Goal: Information Seeking & Learning: Learn about a topic

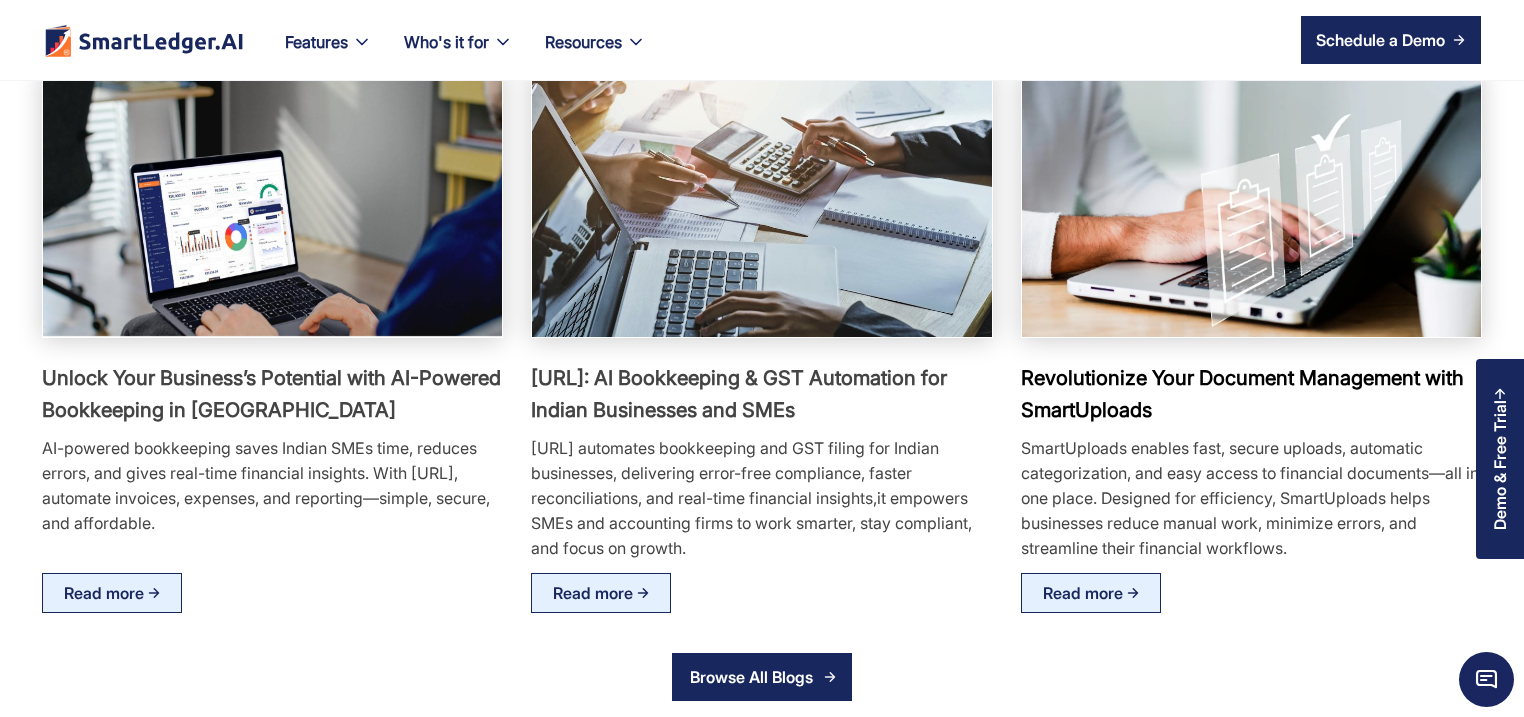
scroll to position [3743, 0]
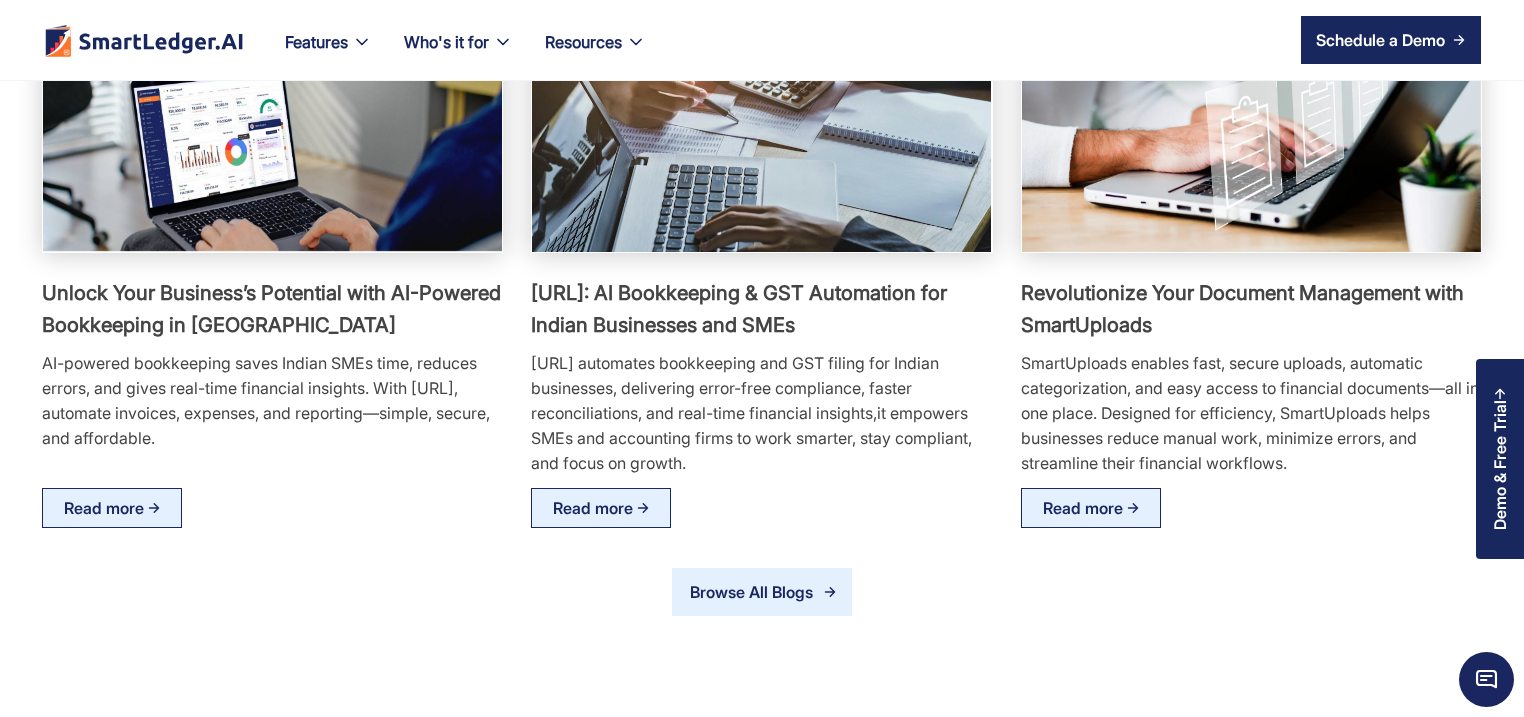
click at [719, 604] on div "Browse All Blogs" at bounding box center [756, 592] width 135 height 26
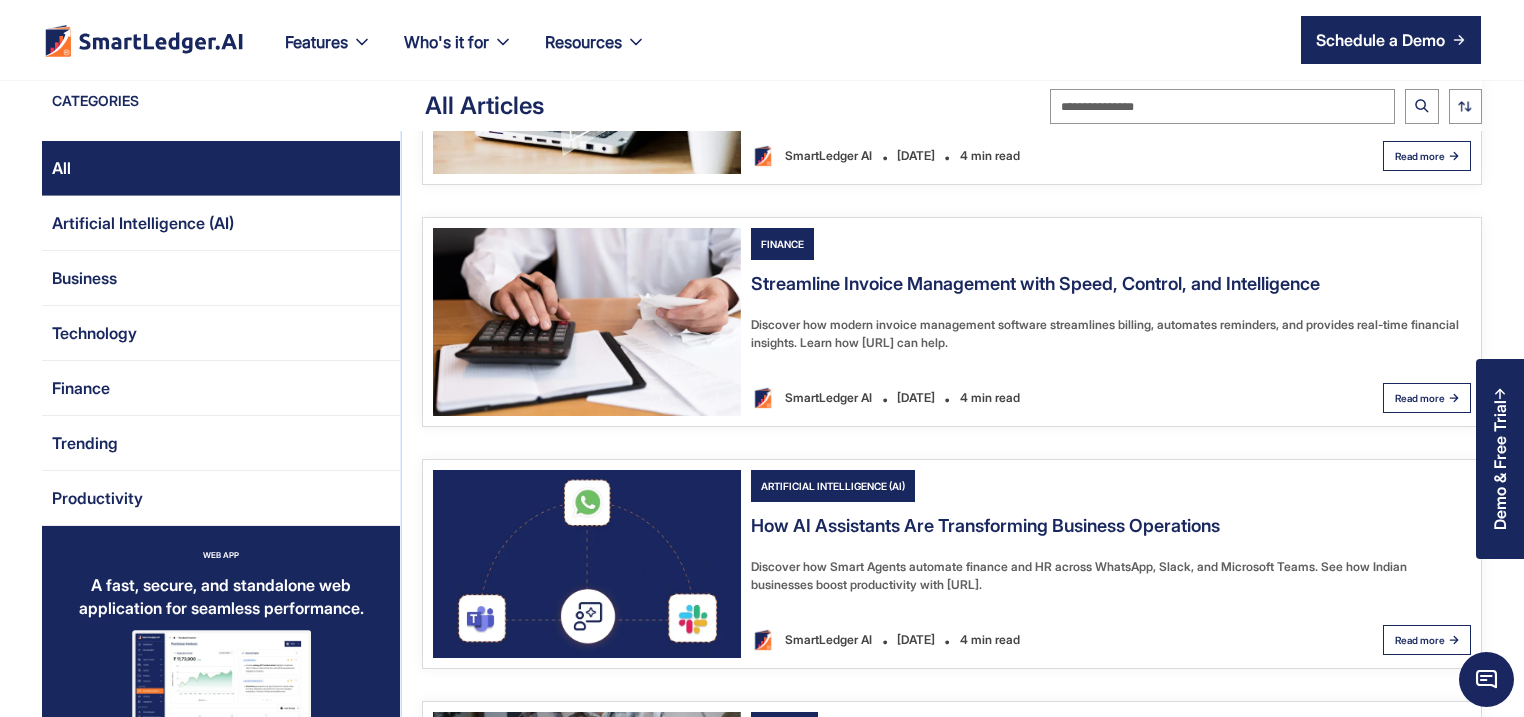
scroll to position [1632, 0]
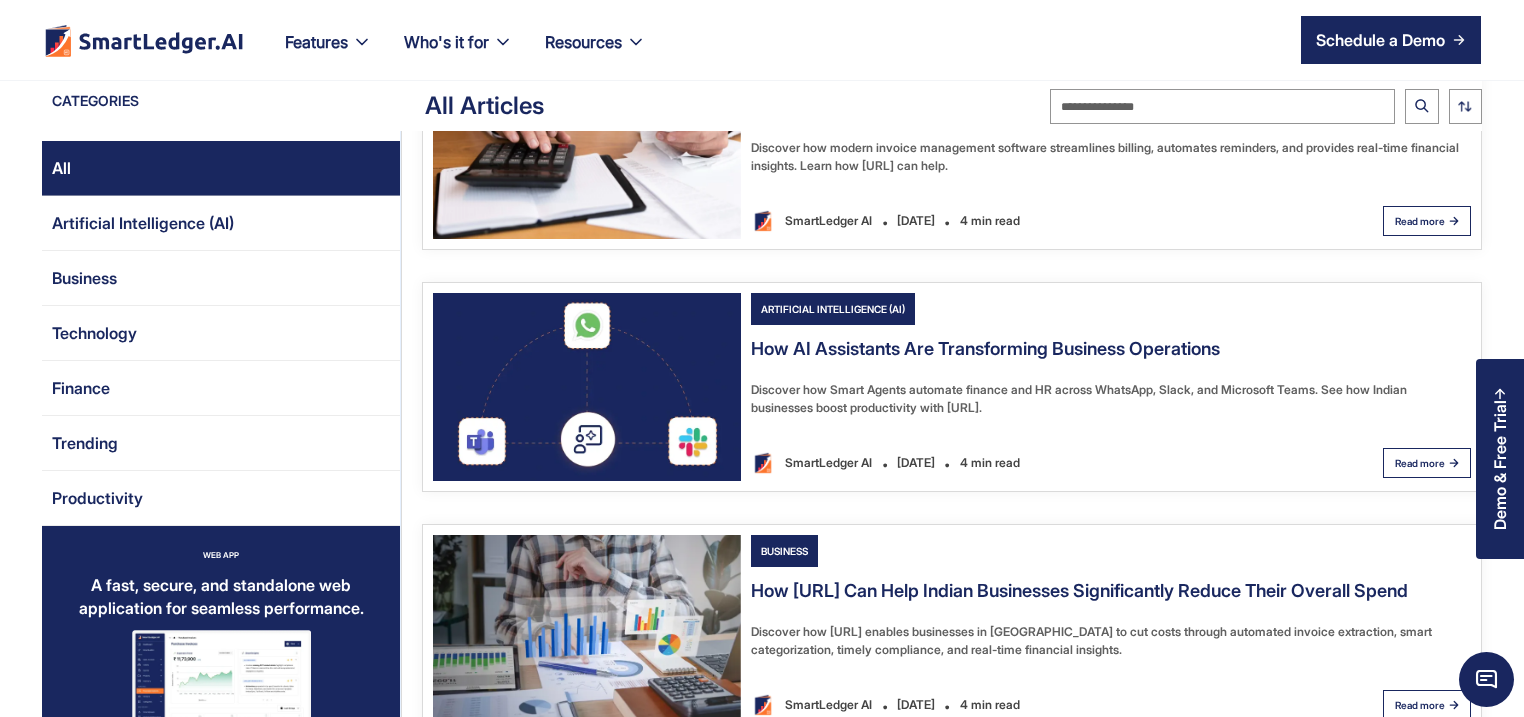
click at [605, 608] on img "Email Form 2" at bounding box center [587, 629] width 308 height 188
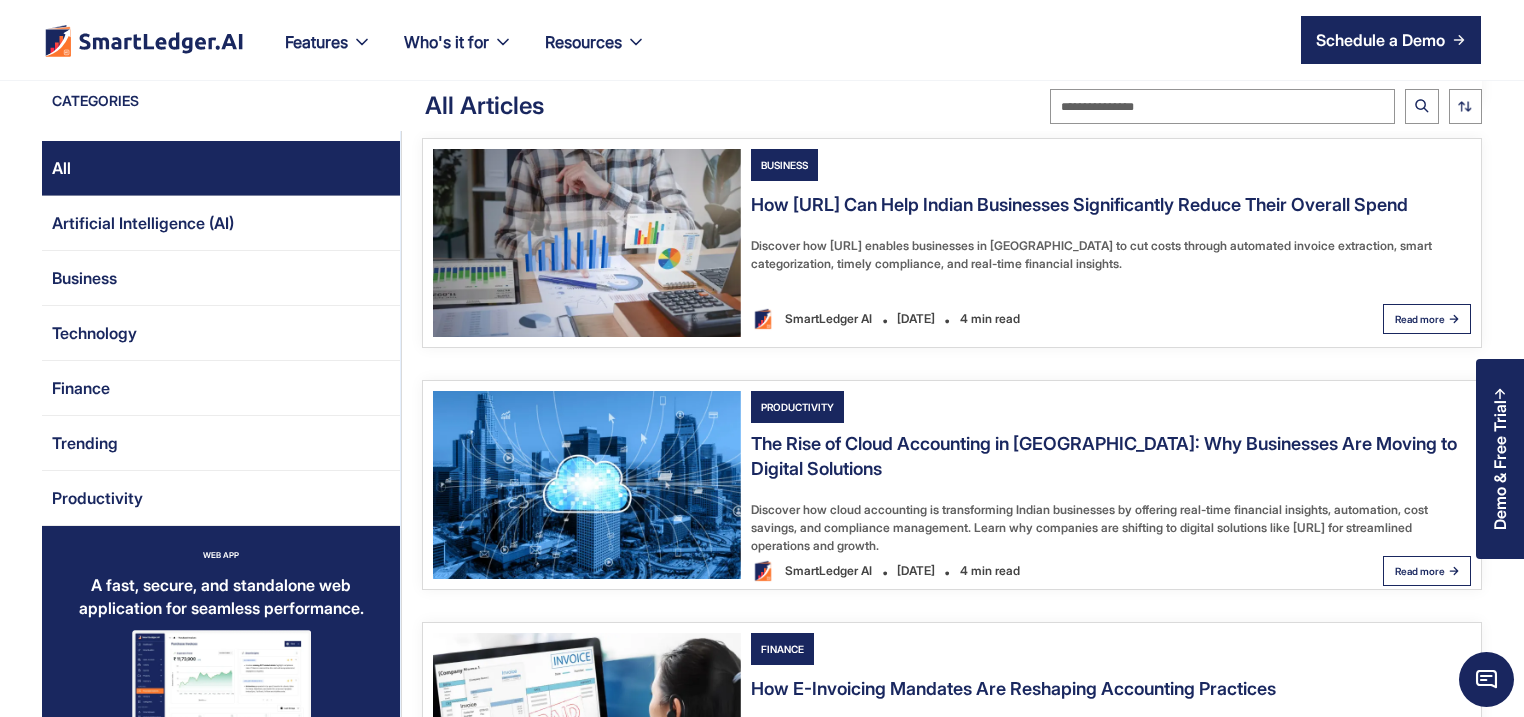
scroll to position [2112, 0]
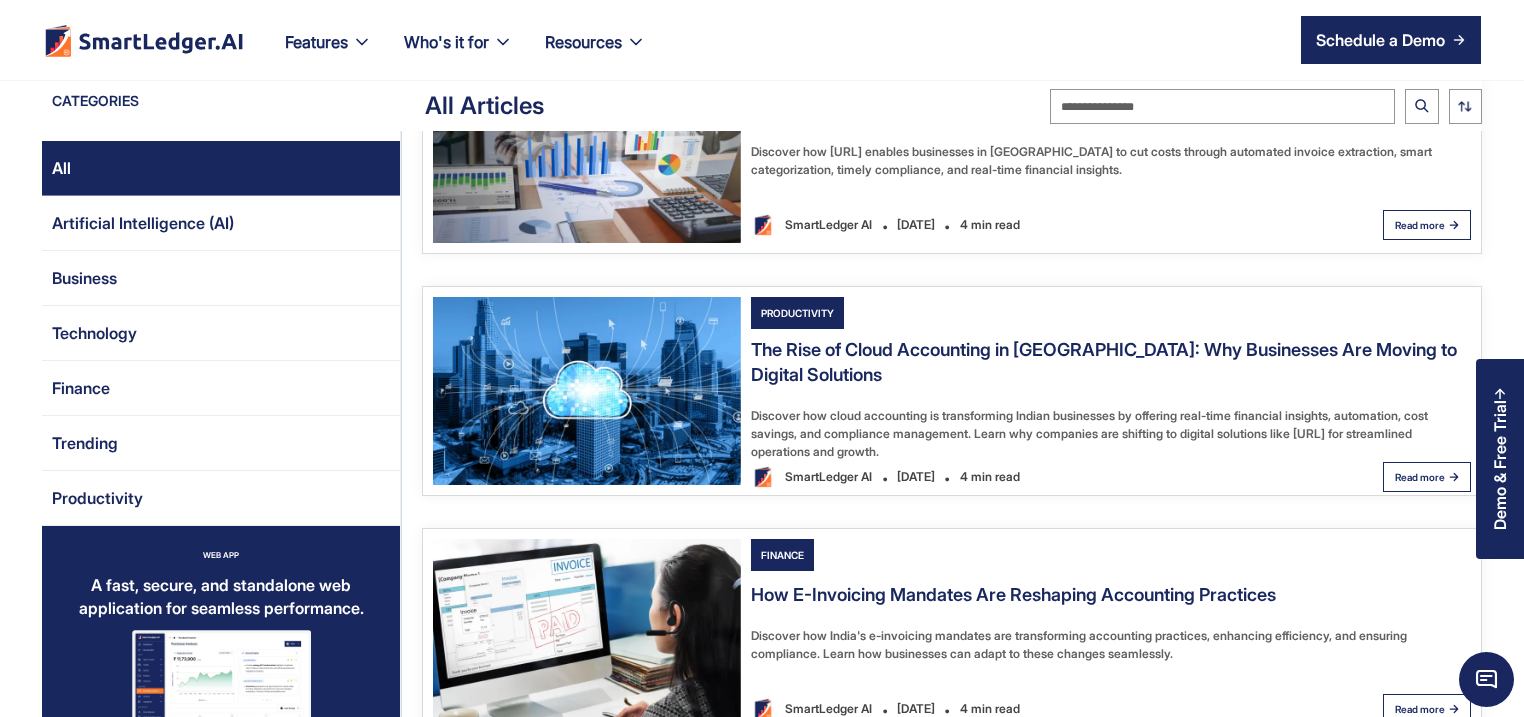
click at [648, 407] on img "Email Form 2" at bounding box center [587, 391] width 308 height 188
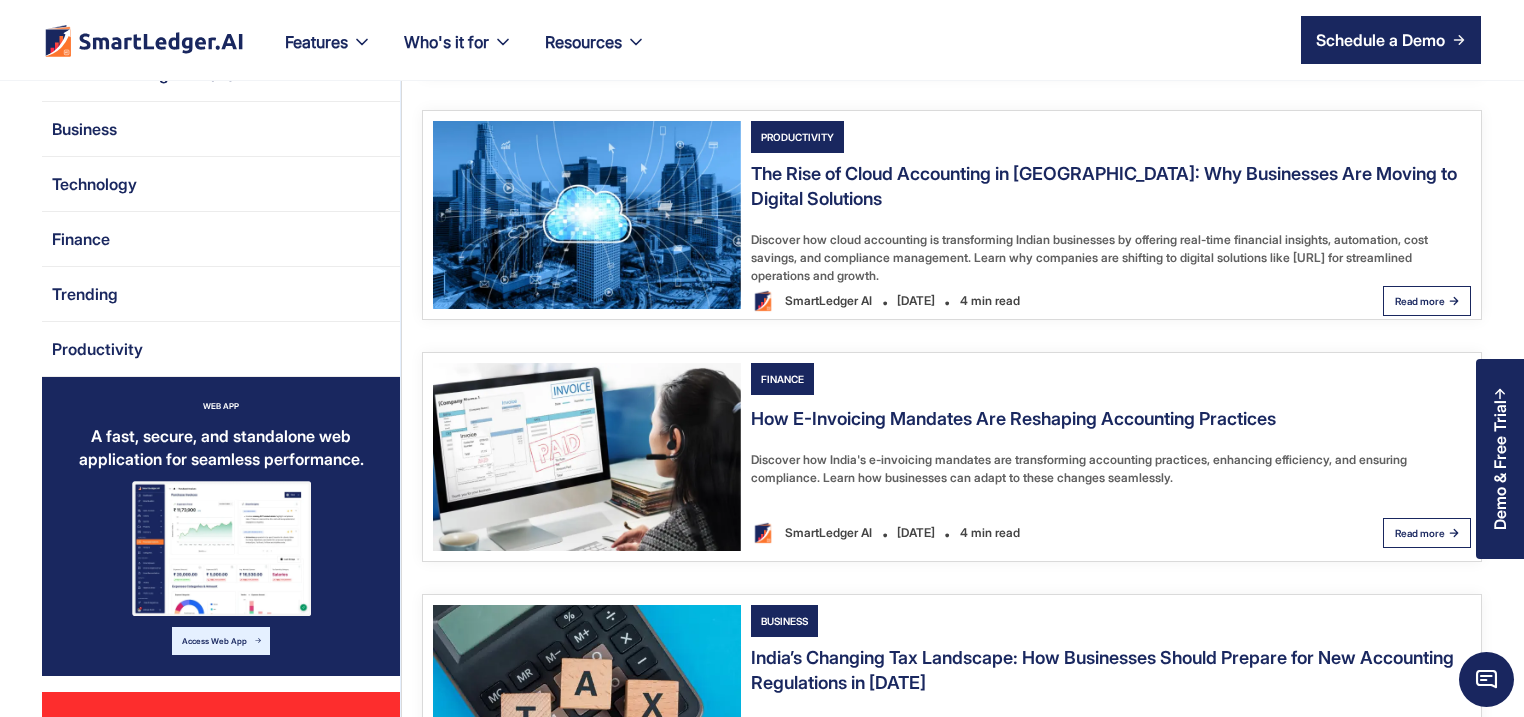
scroll to position [2496, 0]
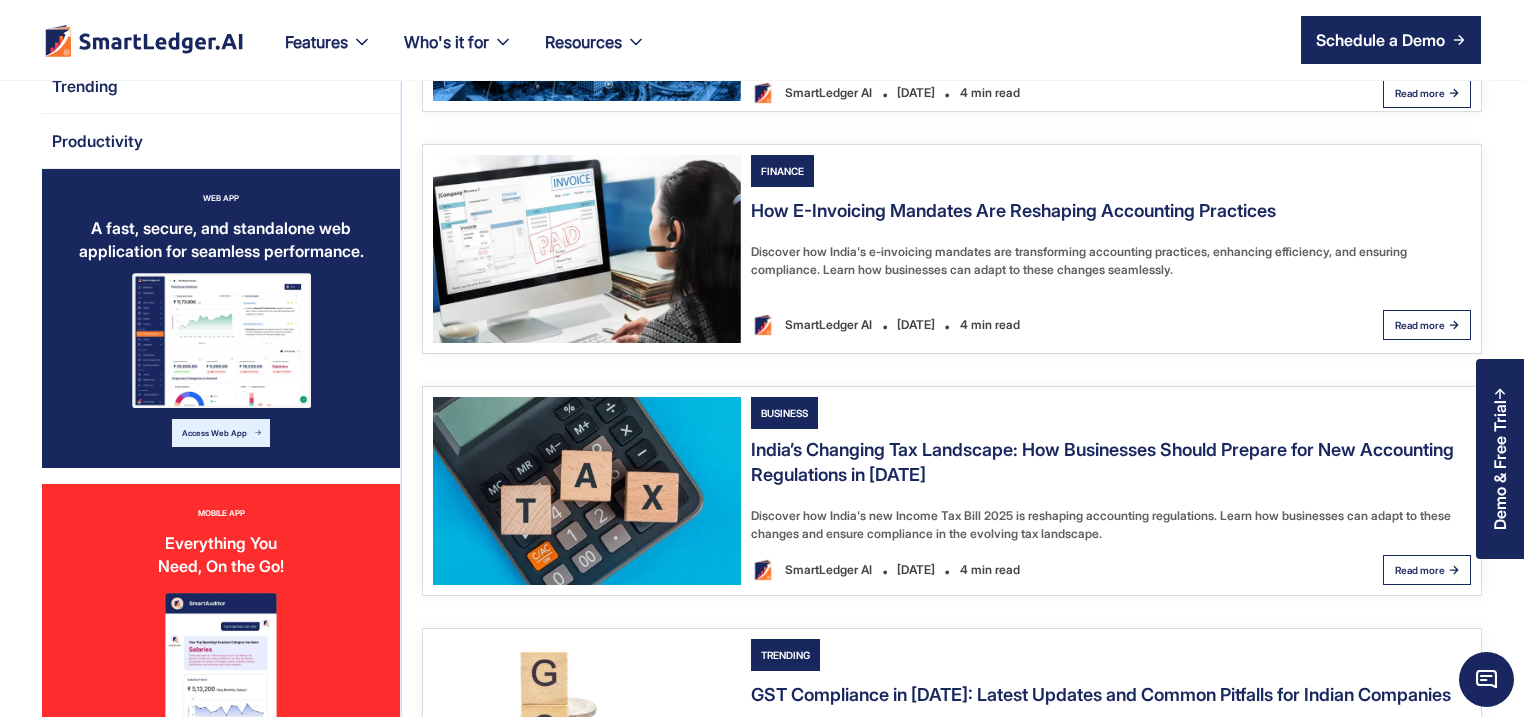
click at [656, 453] on img "Email Form 2" at bounding box center [587, 491] width 308 height 188
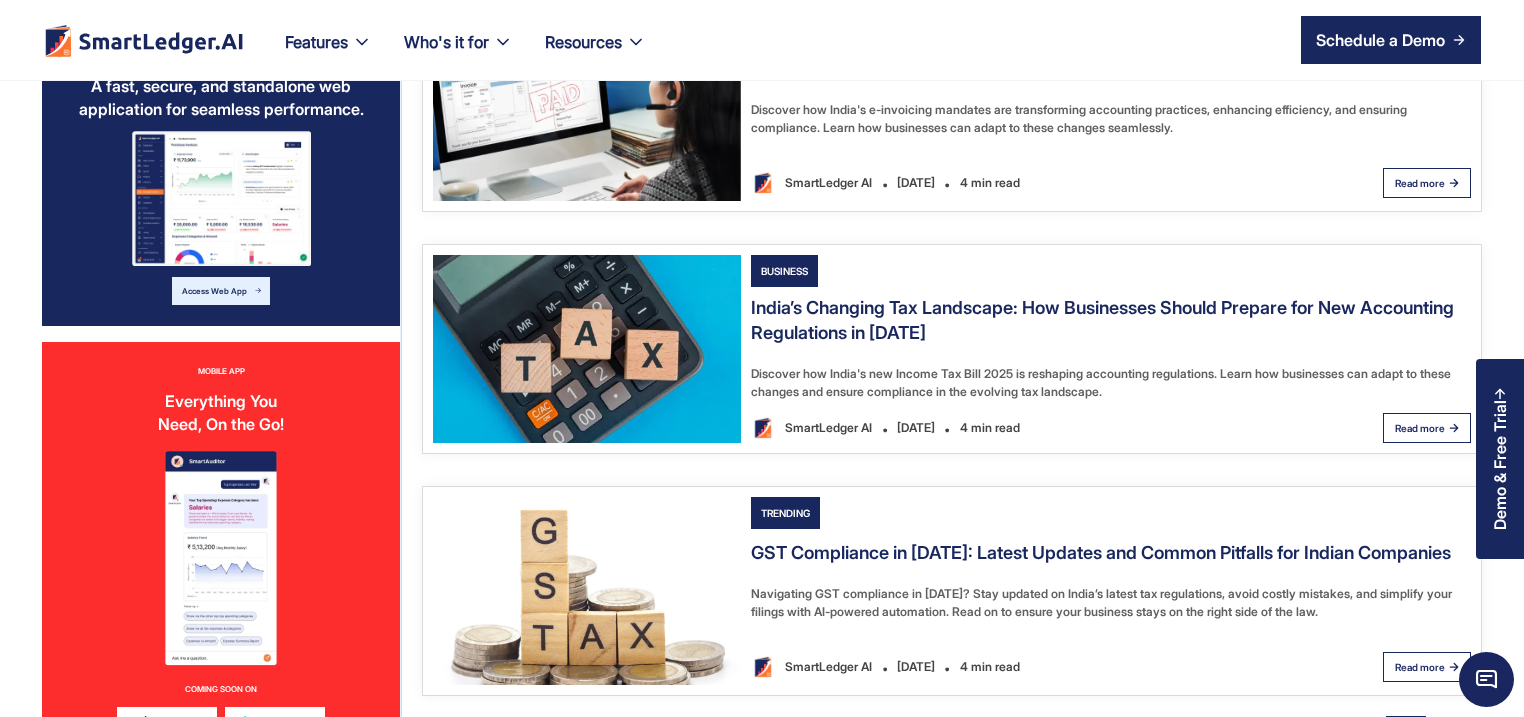
scroll to position [2880, 0]
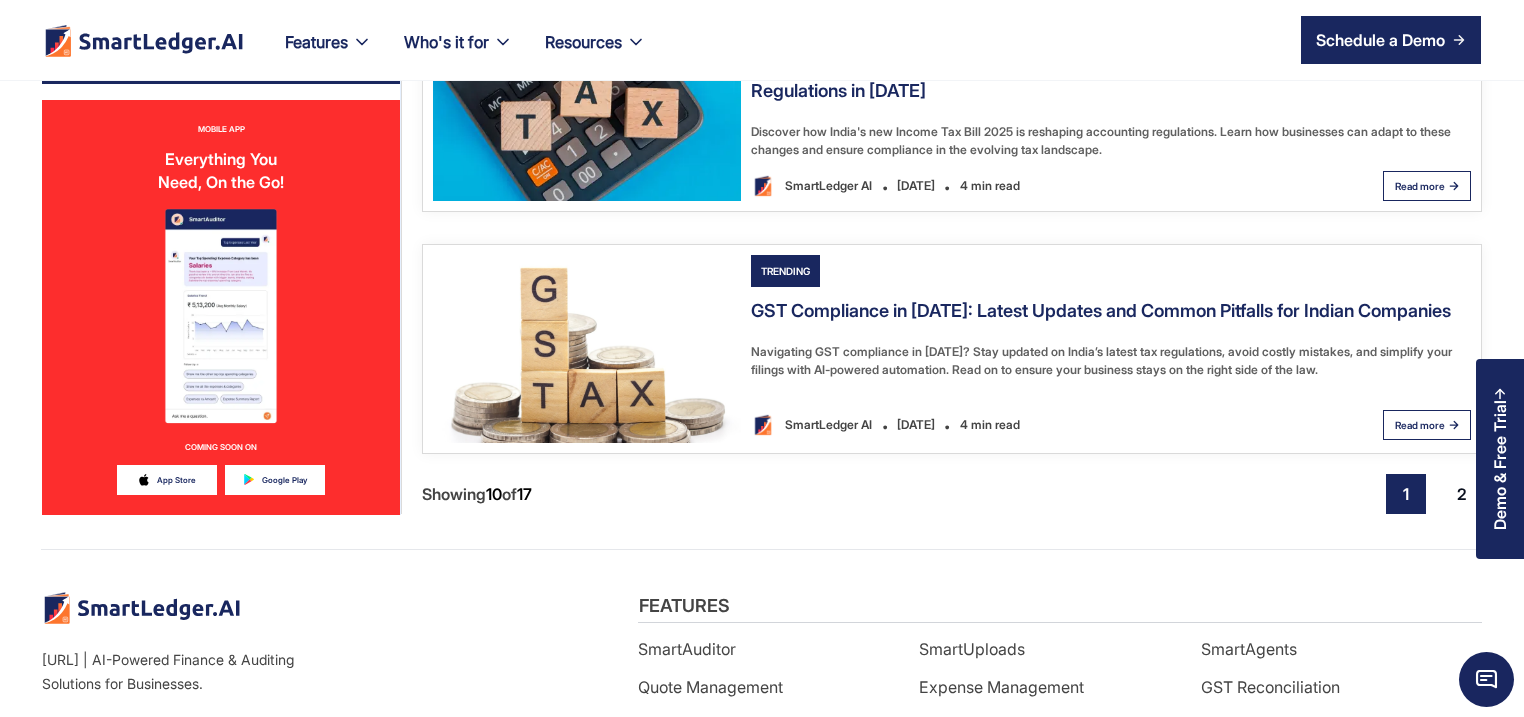
click at [616, 371] on img "Email Form 2" at bounding box center [587, 349] width 308 height 188
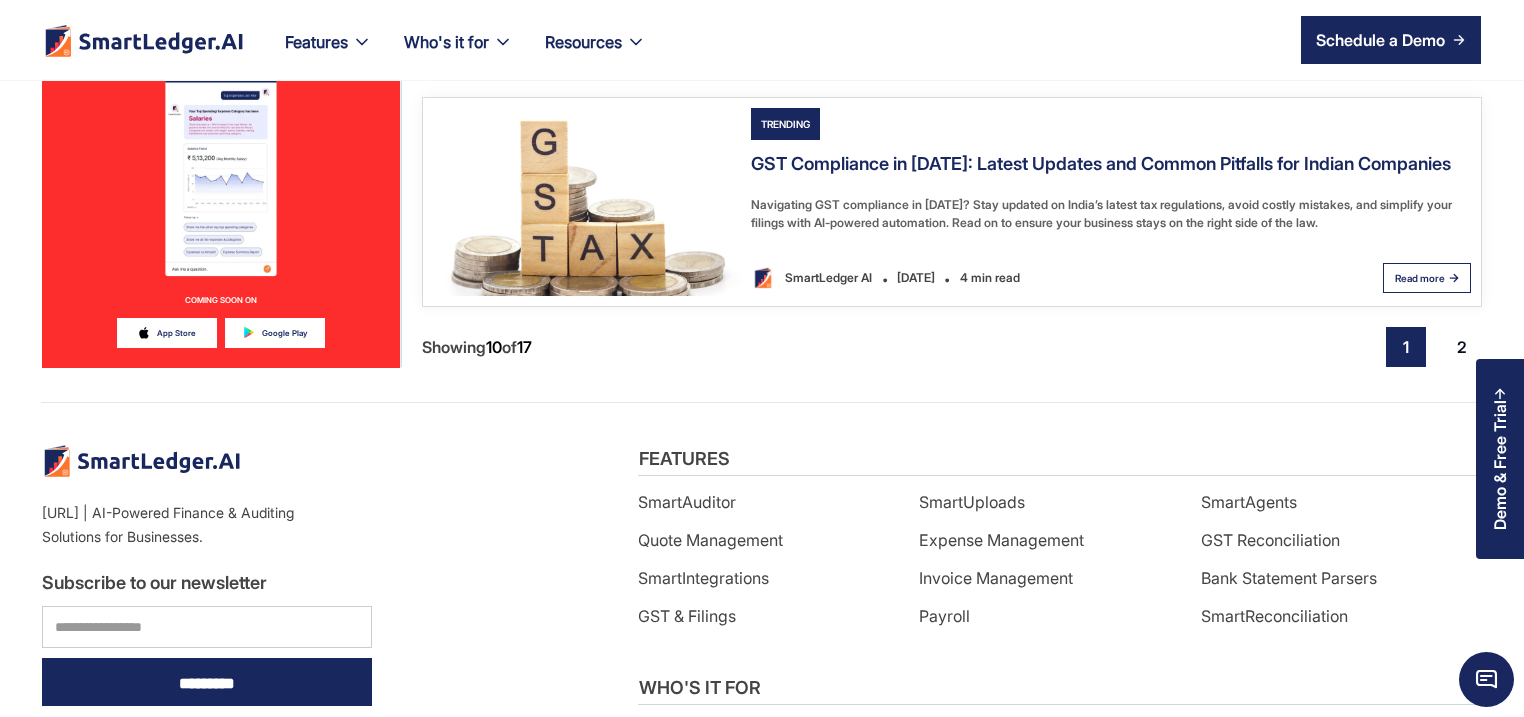
scroll to position [3168, 0]
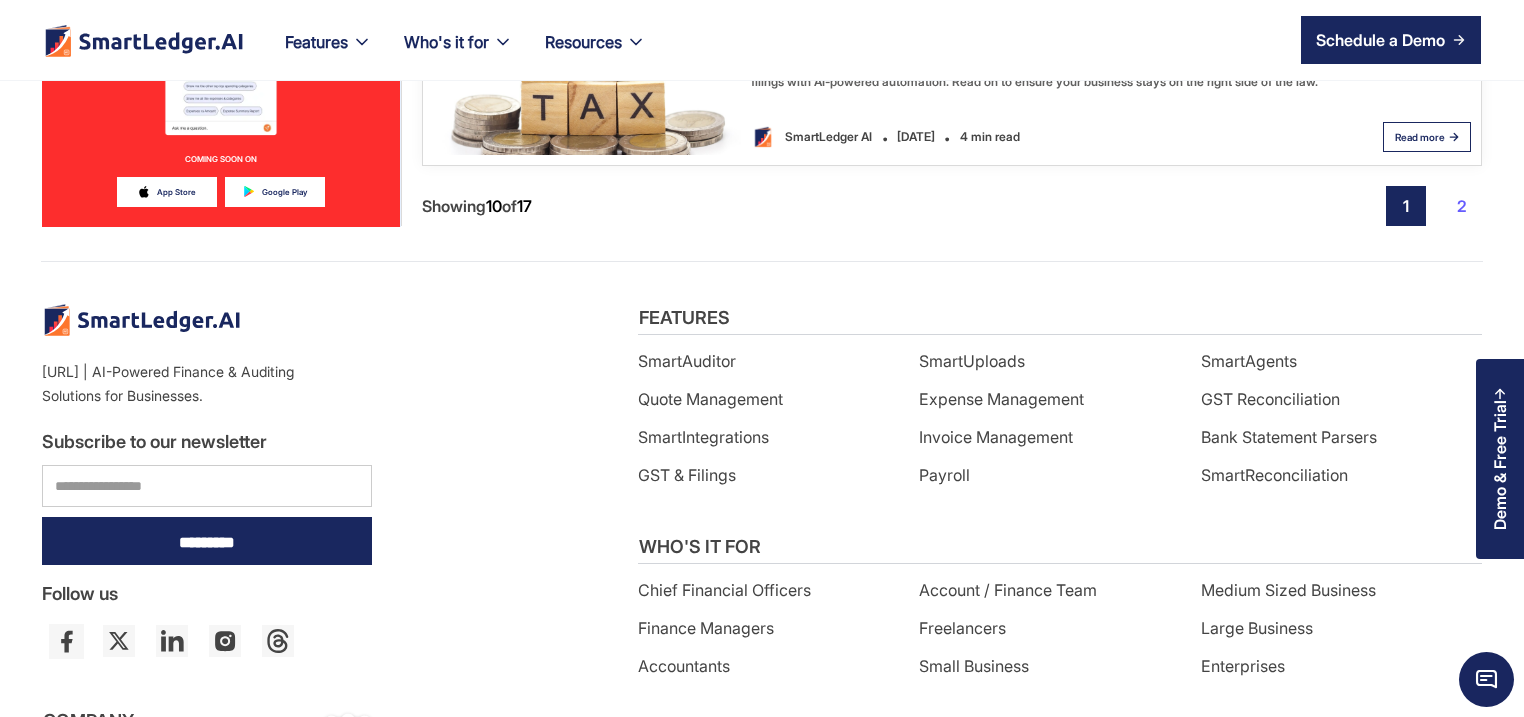
click at [1464, 207] on link "2" at bounding box center [1462, 206] width 40 height 40
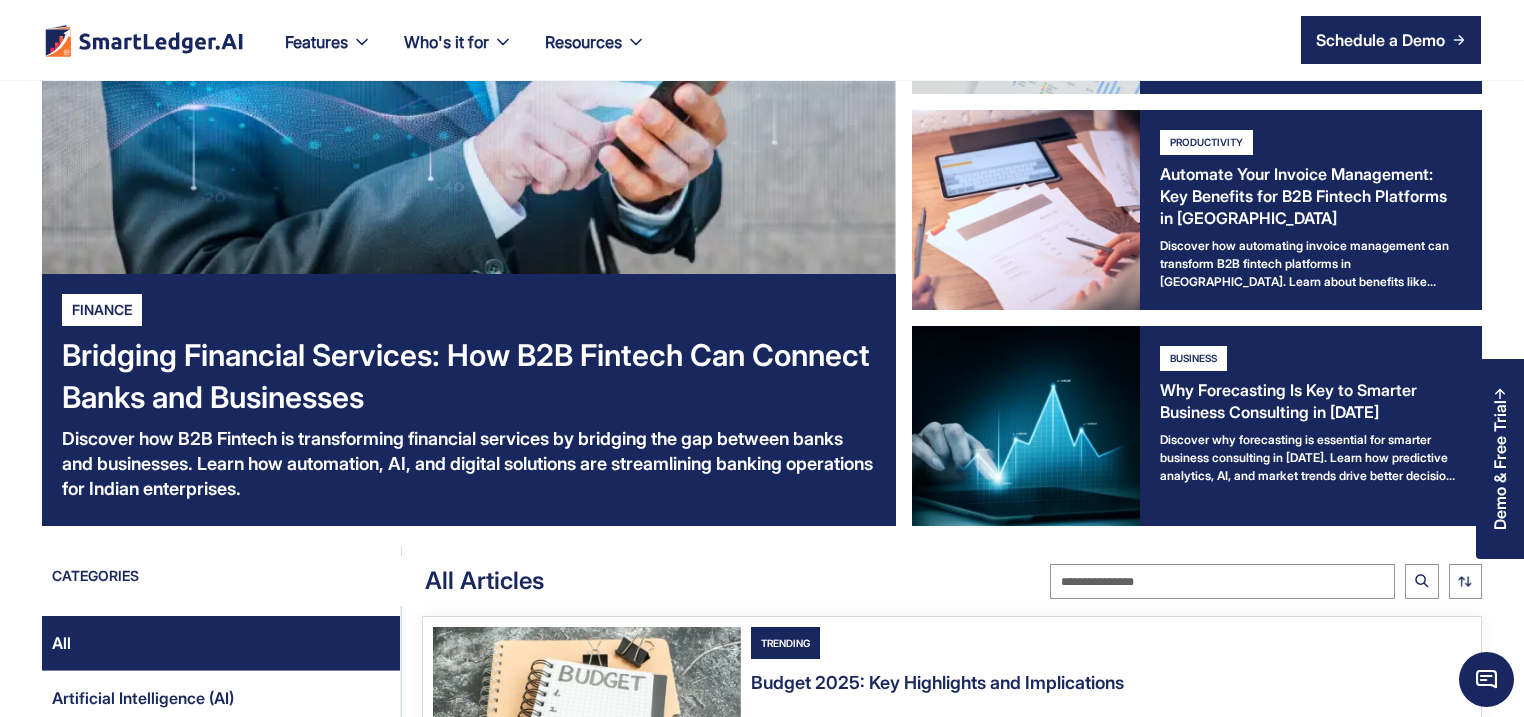
scroll to position [522, 0]
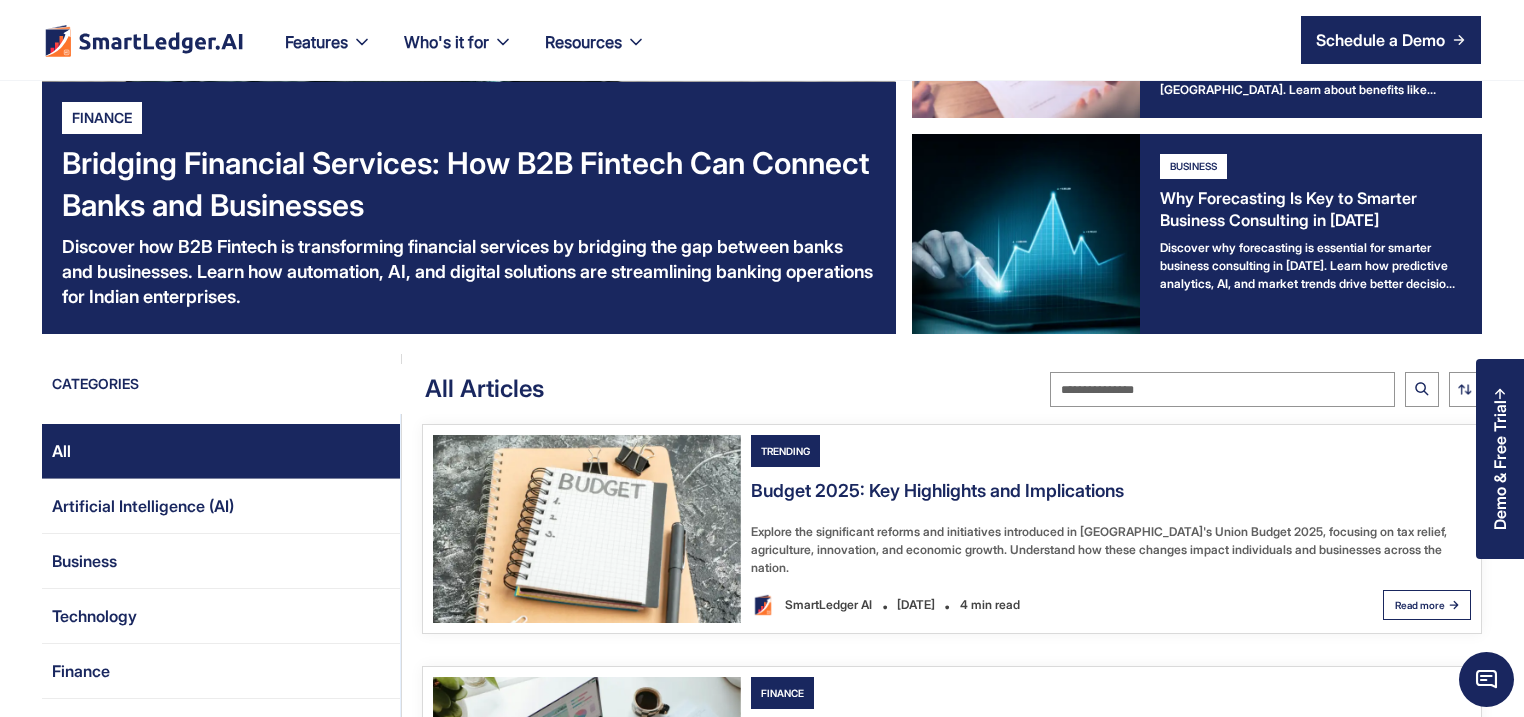
click at [657, 492] on img "Email Form 2" at bounding box center [587, 529] width 308 height 188
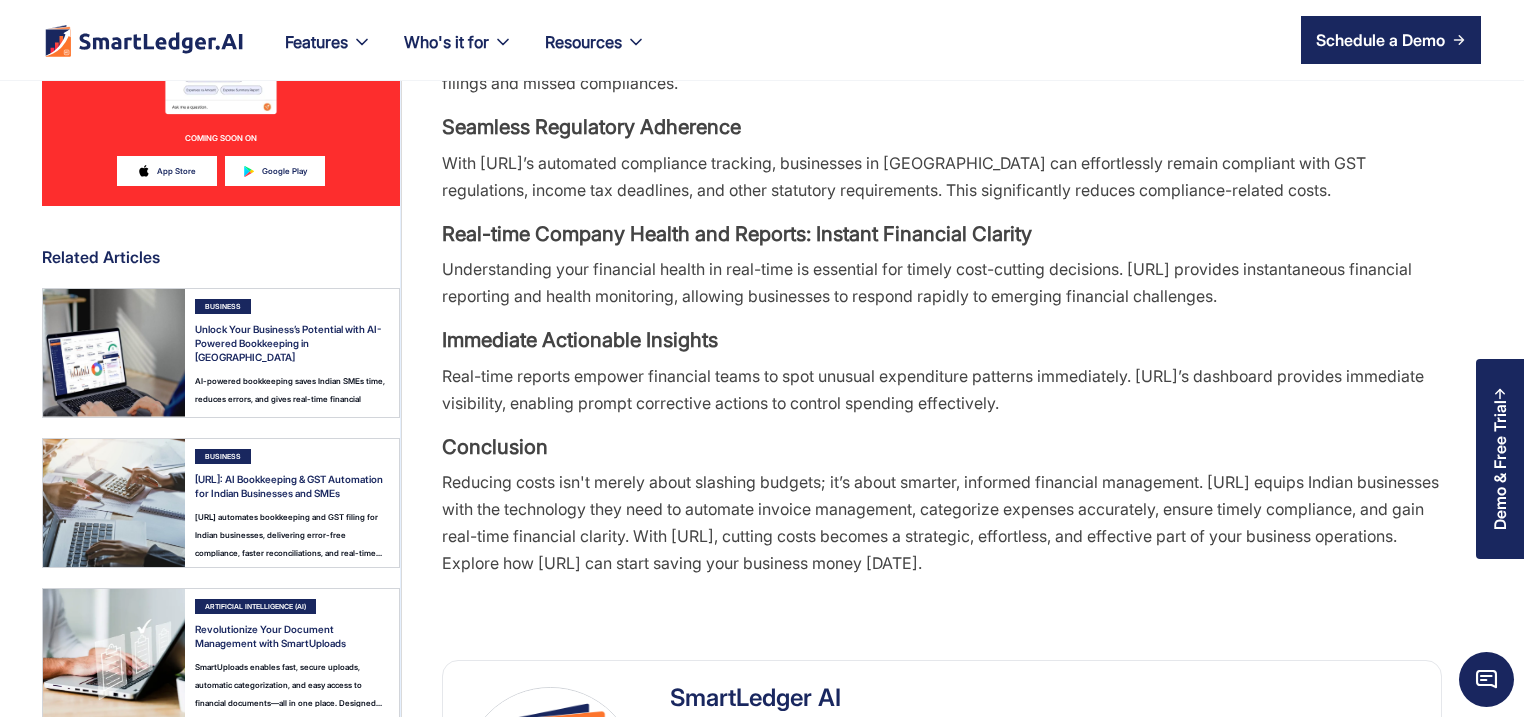
scroll to position [2208, 0]
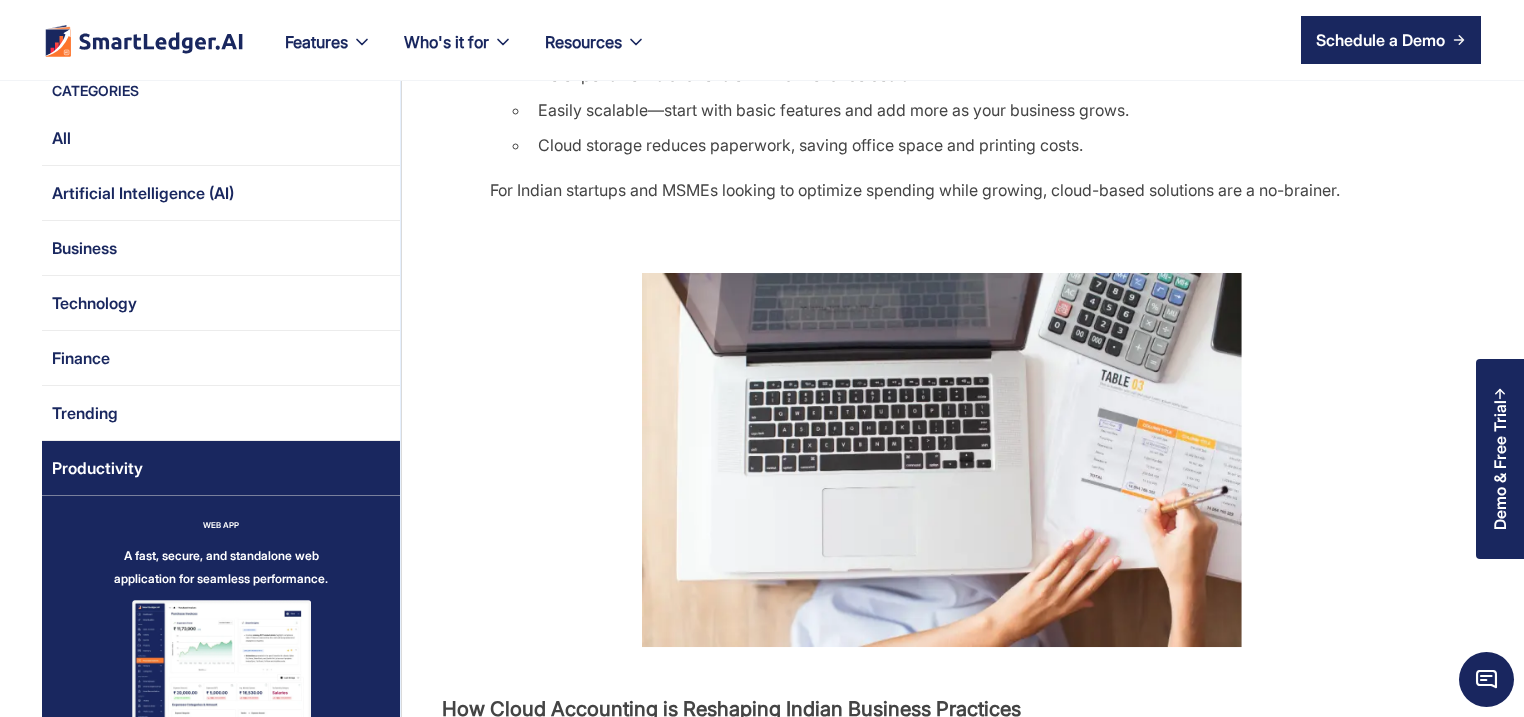
scroll to position [2016, 0]
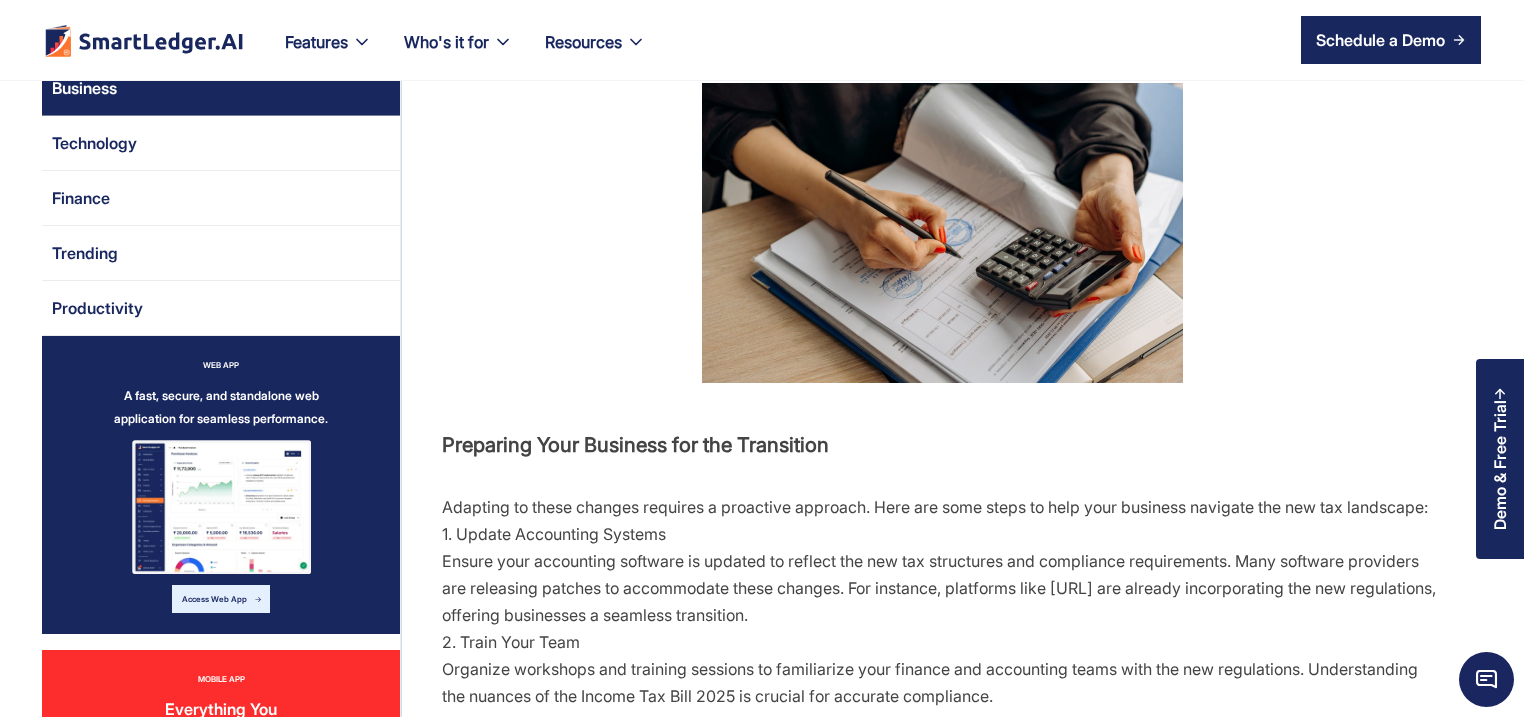
scroll to position [1632, 0]
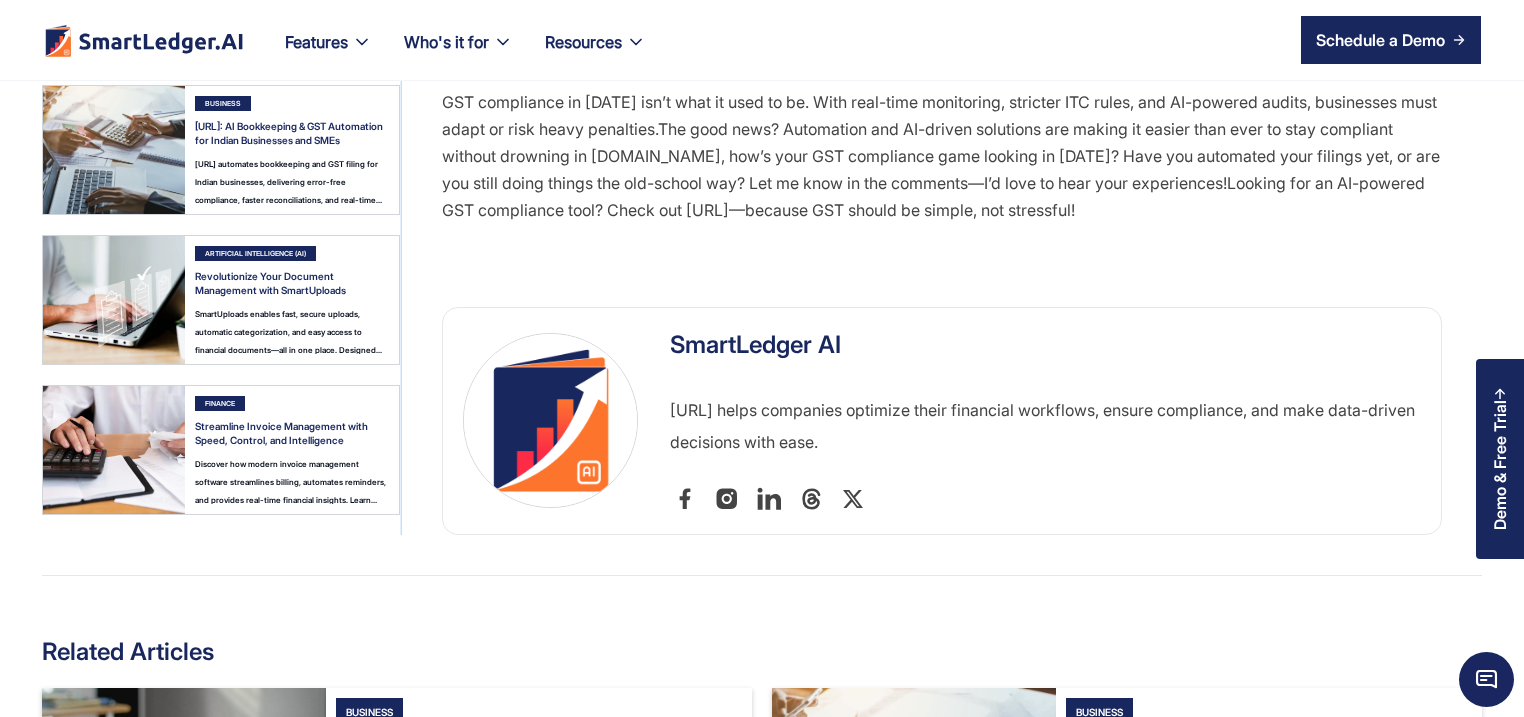
scroll to position [3168, 0]
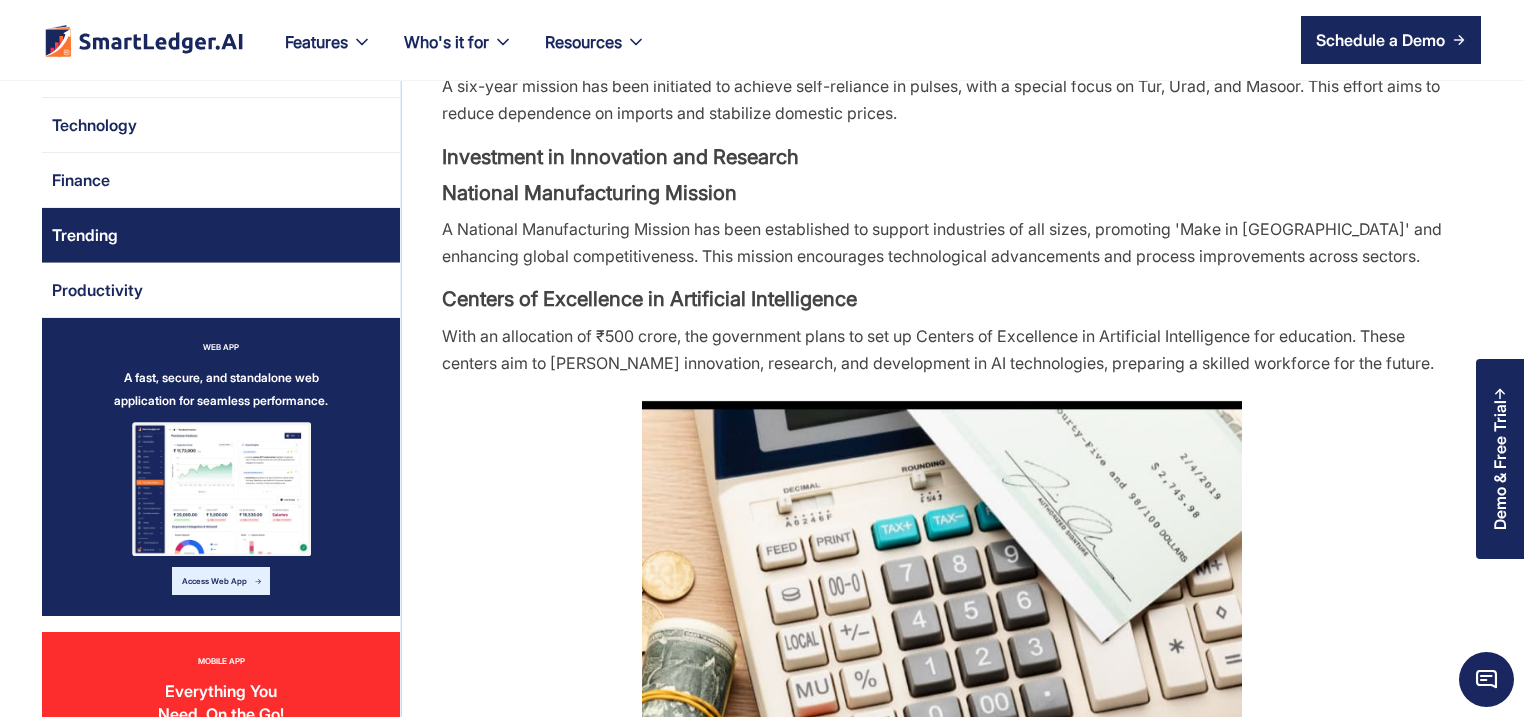
scroll to position [1632, 0]
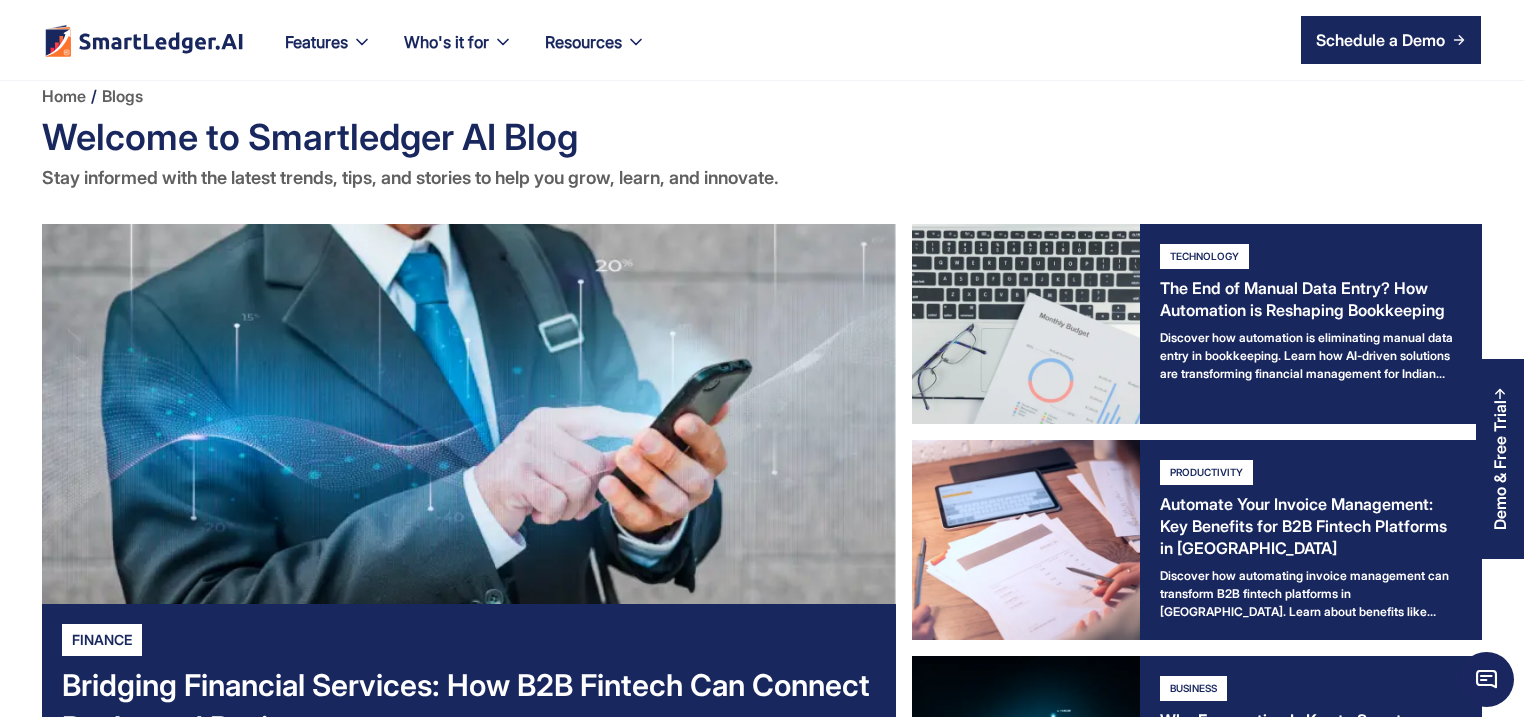
scroll to position [810, 0]
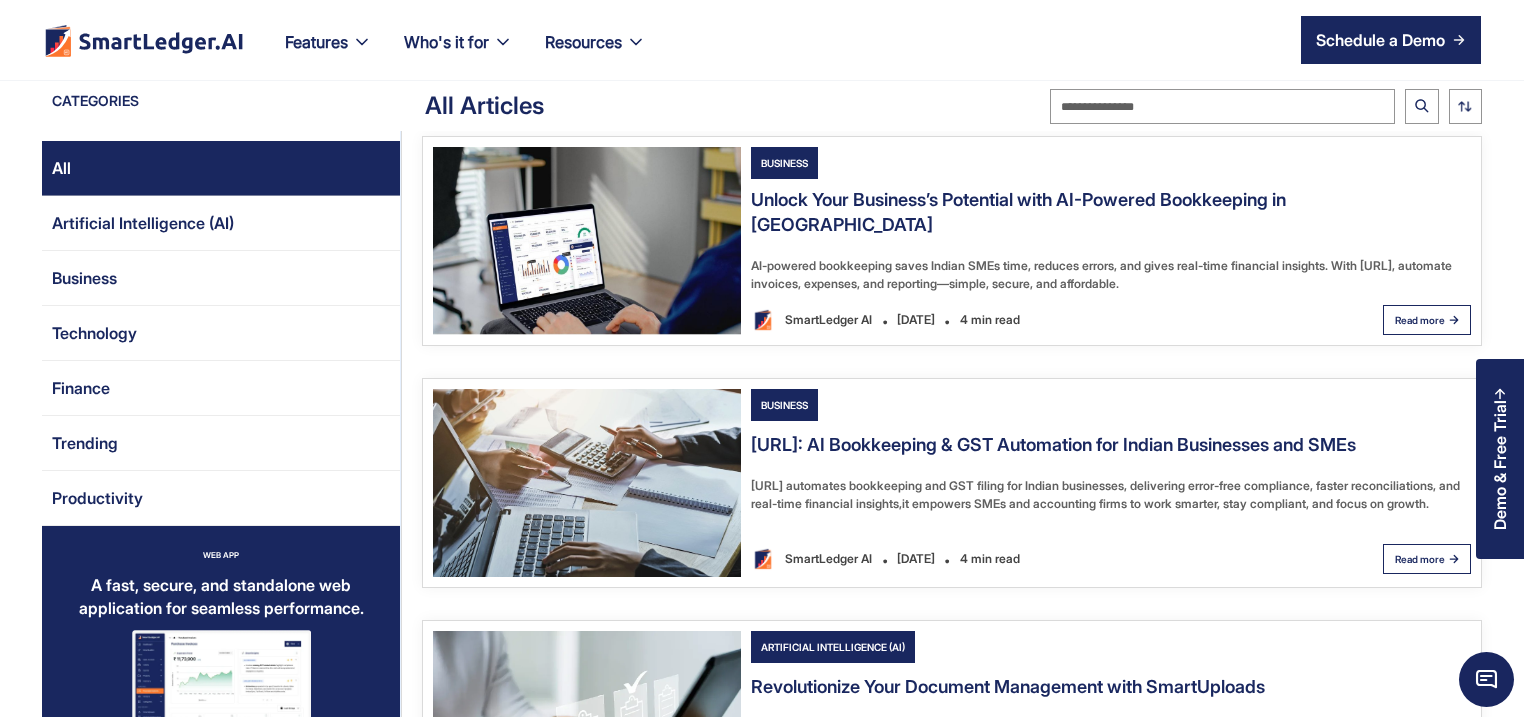
click at [598, 416] on img "Email Form 2" at bounding box center [587, 483] width 308 height 188
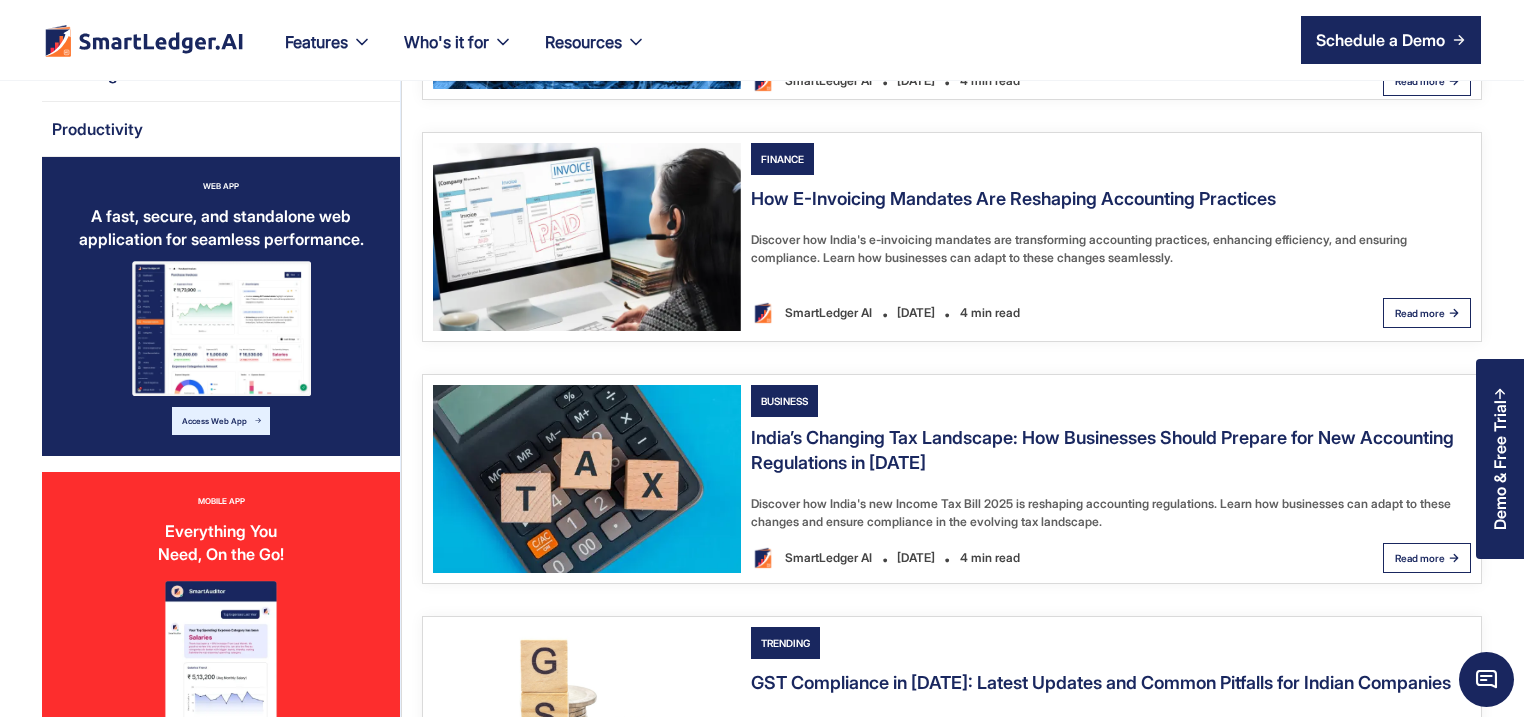
scroll to position [2634, 0]
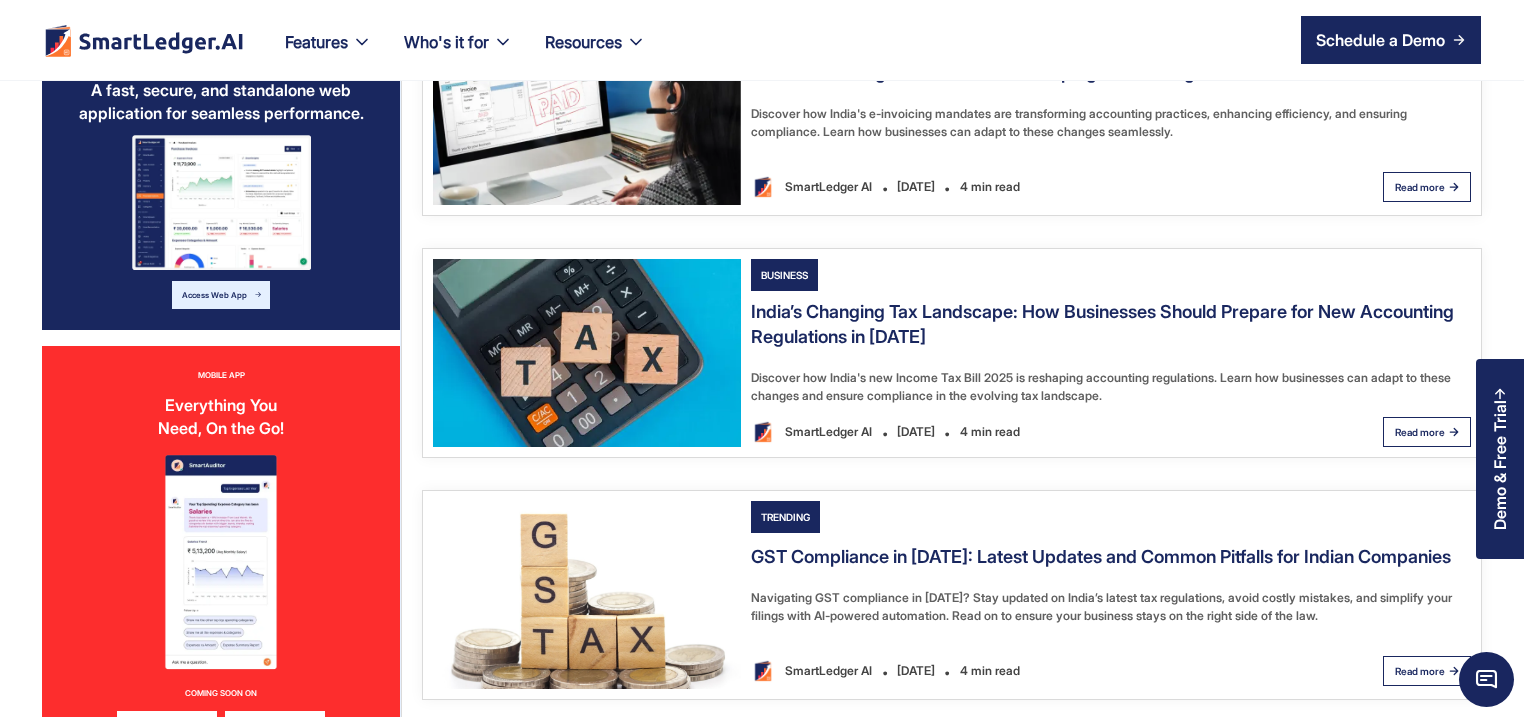
click at [565, 586] on img "Email Form 2" at bounding box center [587, 595] width 308 height 188
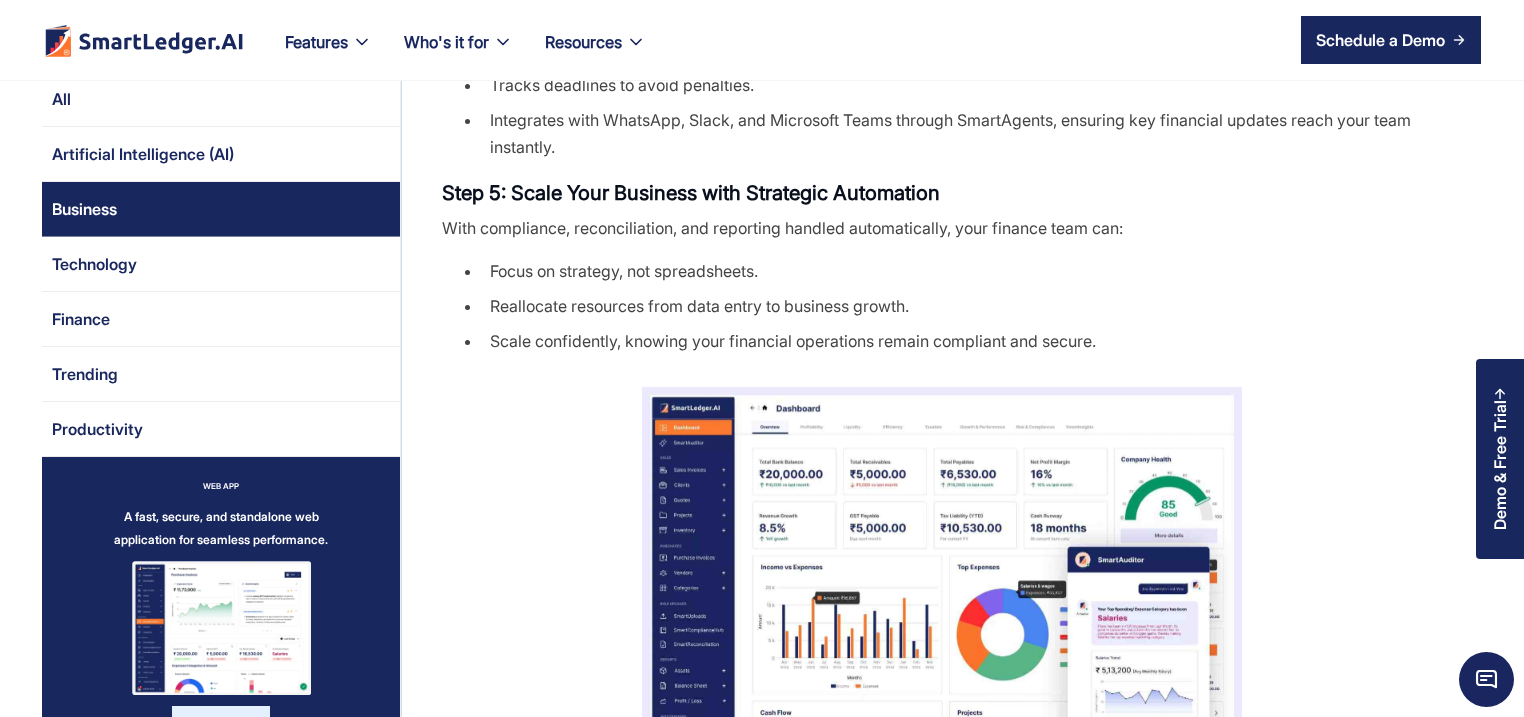
scroll to position [2304, 0]
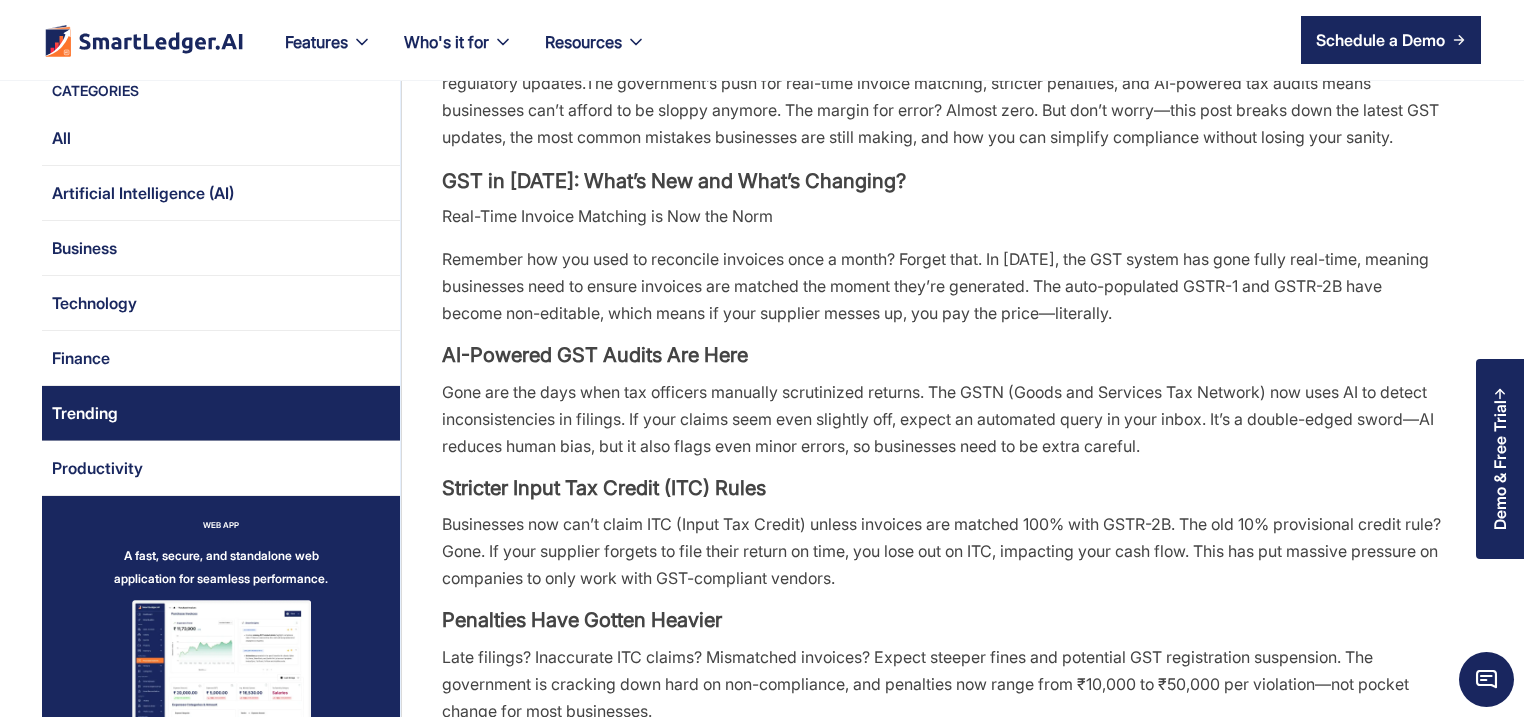
scroll to position [768, 0]
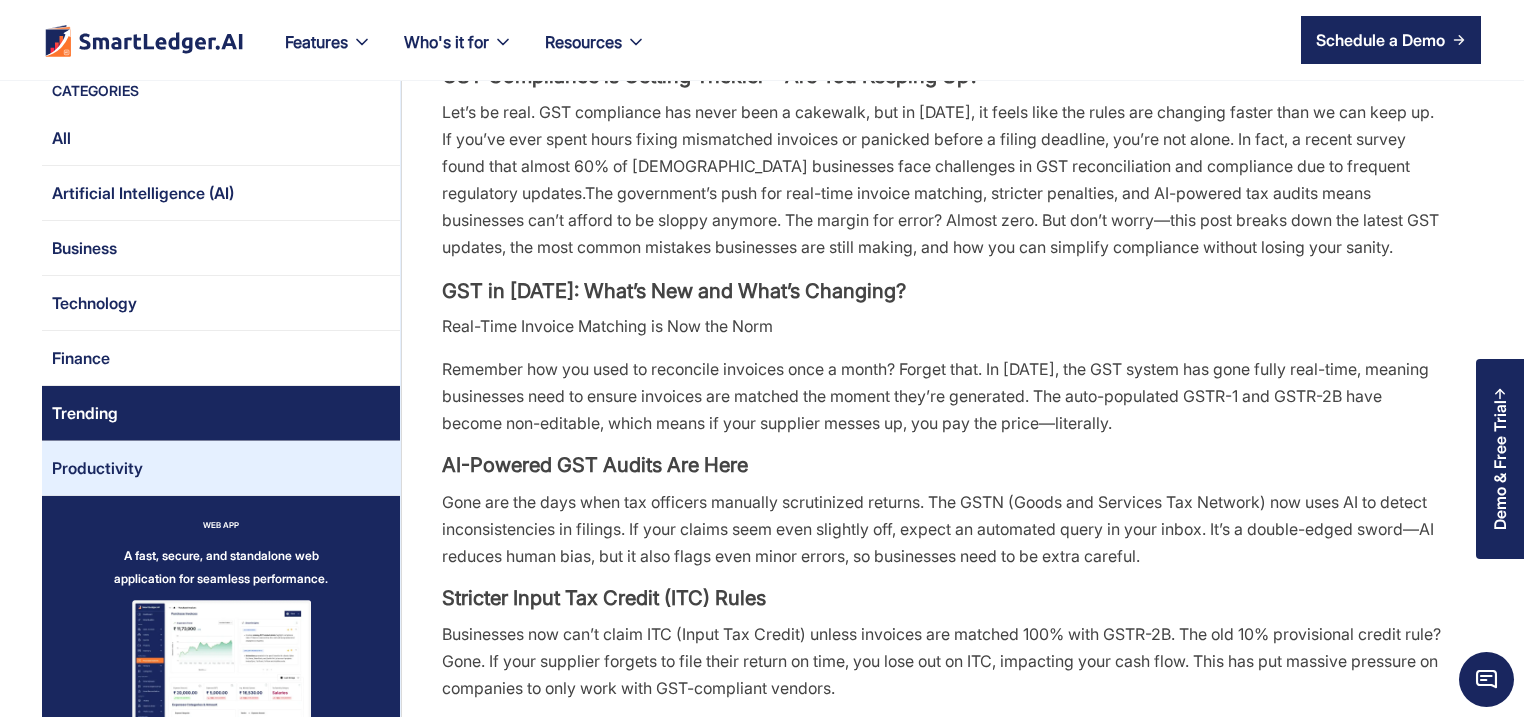
click at [155, 458] on link "Productivity" at bounding box center [221, 468] width 358 height 55
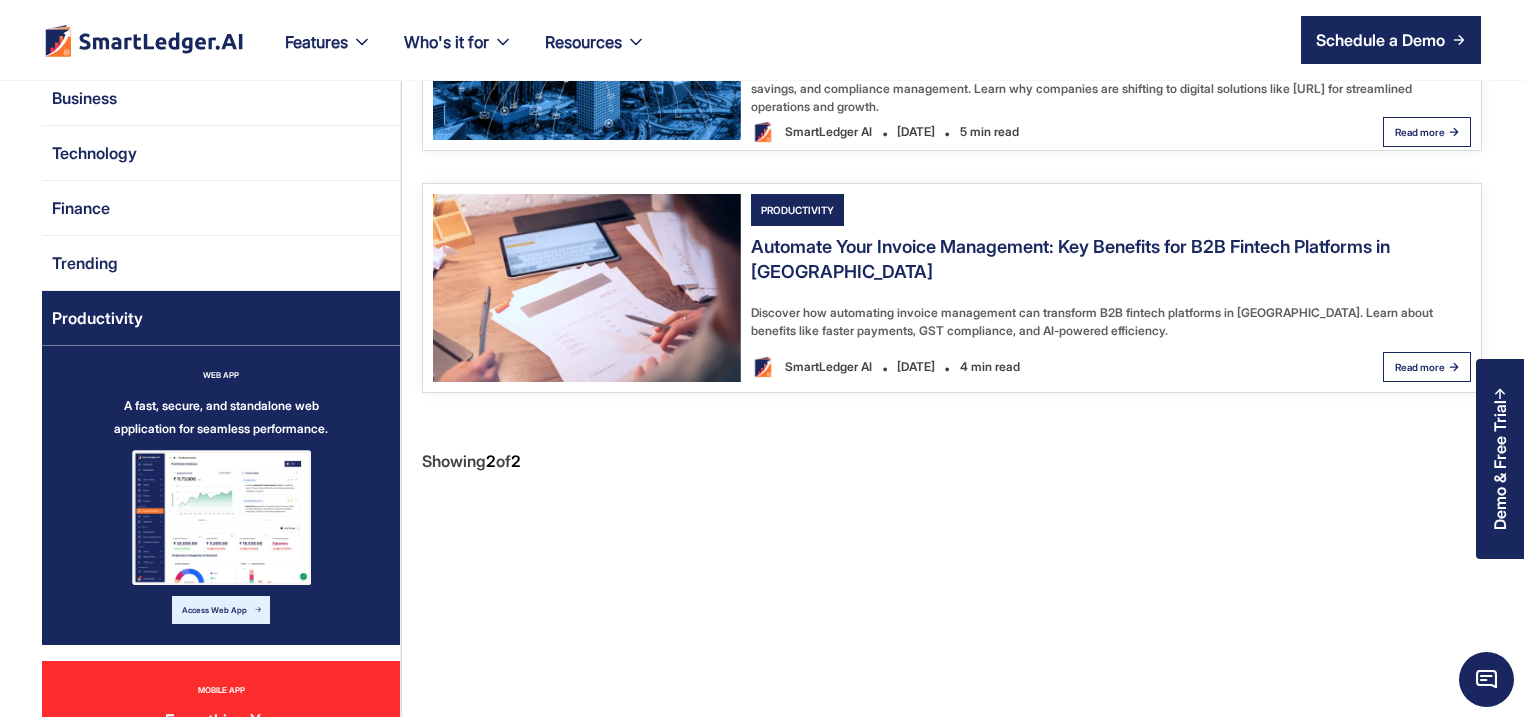
scroll to position [288, 0]
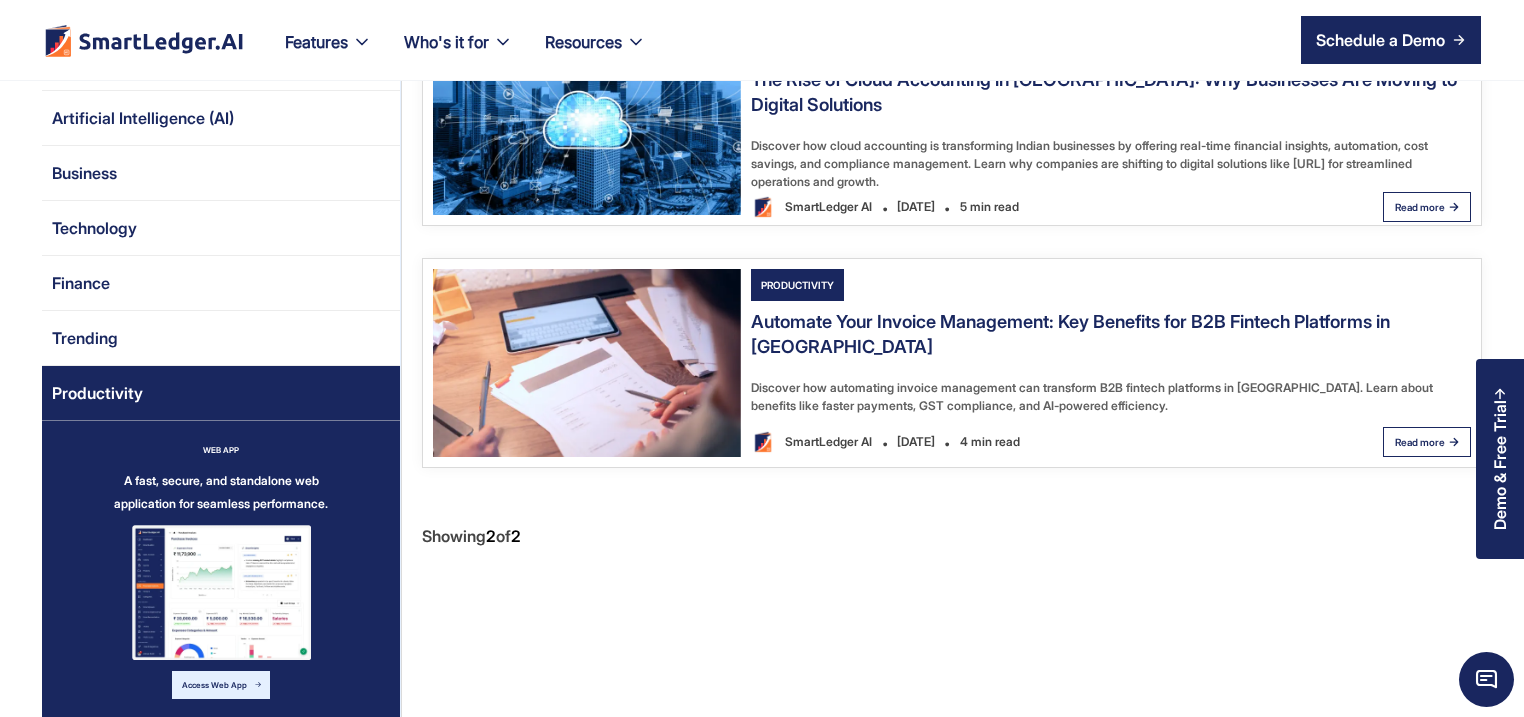
click at [603, 360] on img "Email Form 2" at bounding box center [587, 363] width 308 height 188
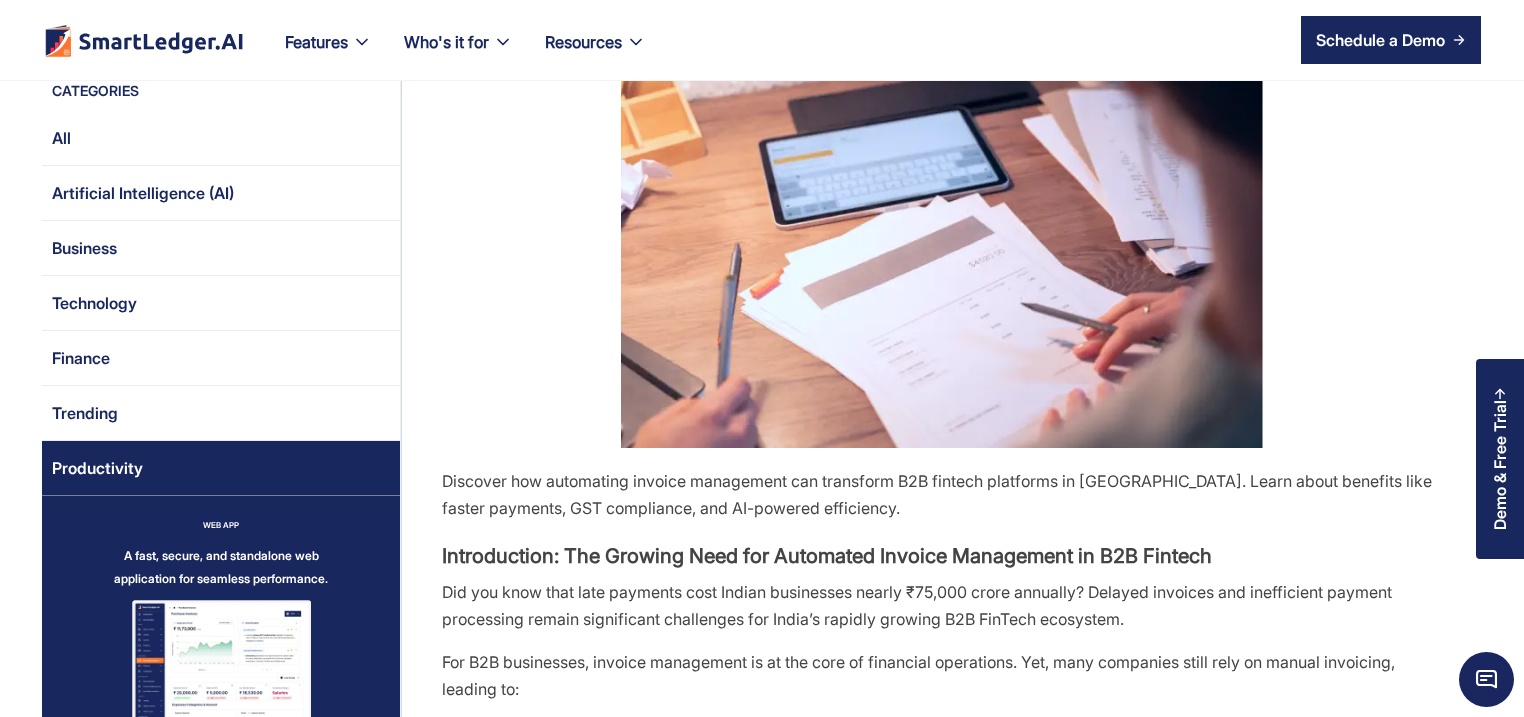
scroll to position [672, 0]
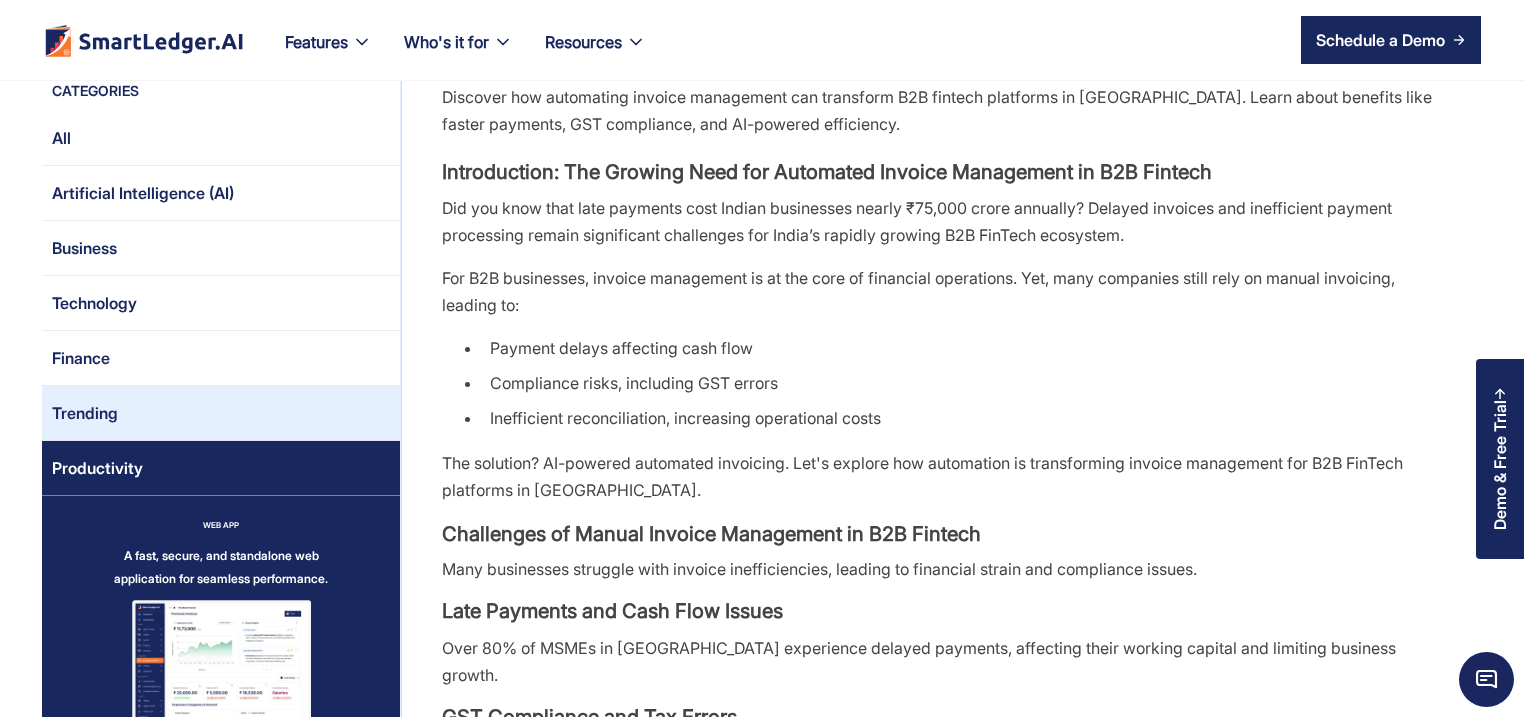
click at [185, 394] on link "Trending" at bounding box center [221, 413] width 358 height 55
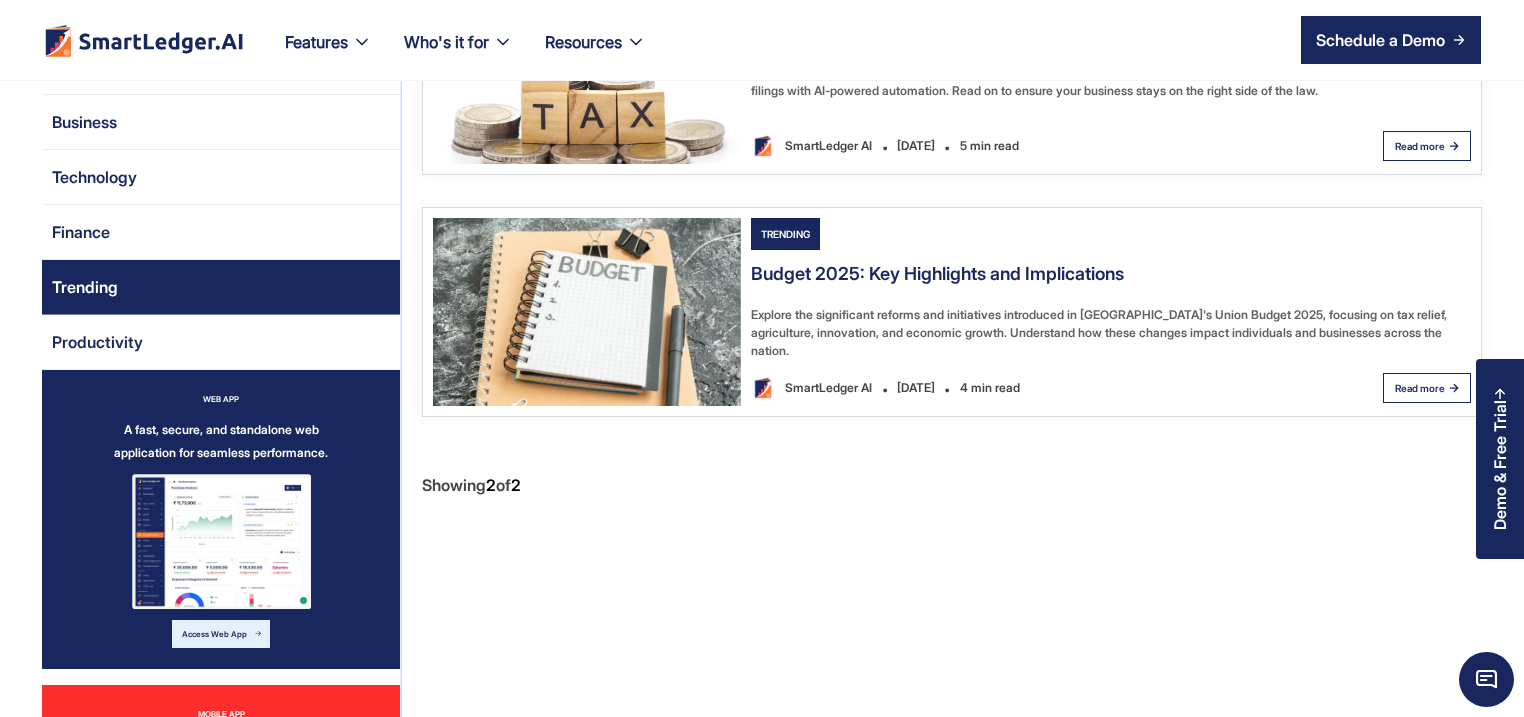
scroll to position [192, 0]
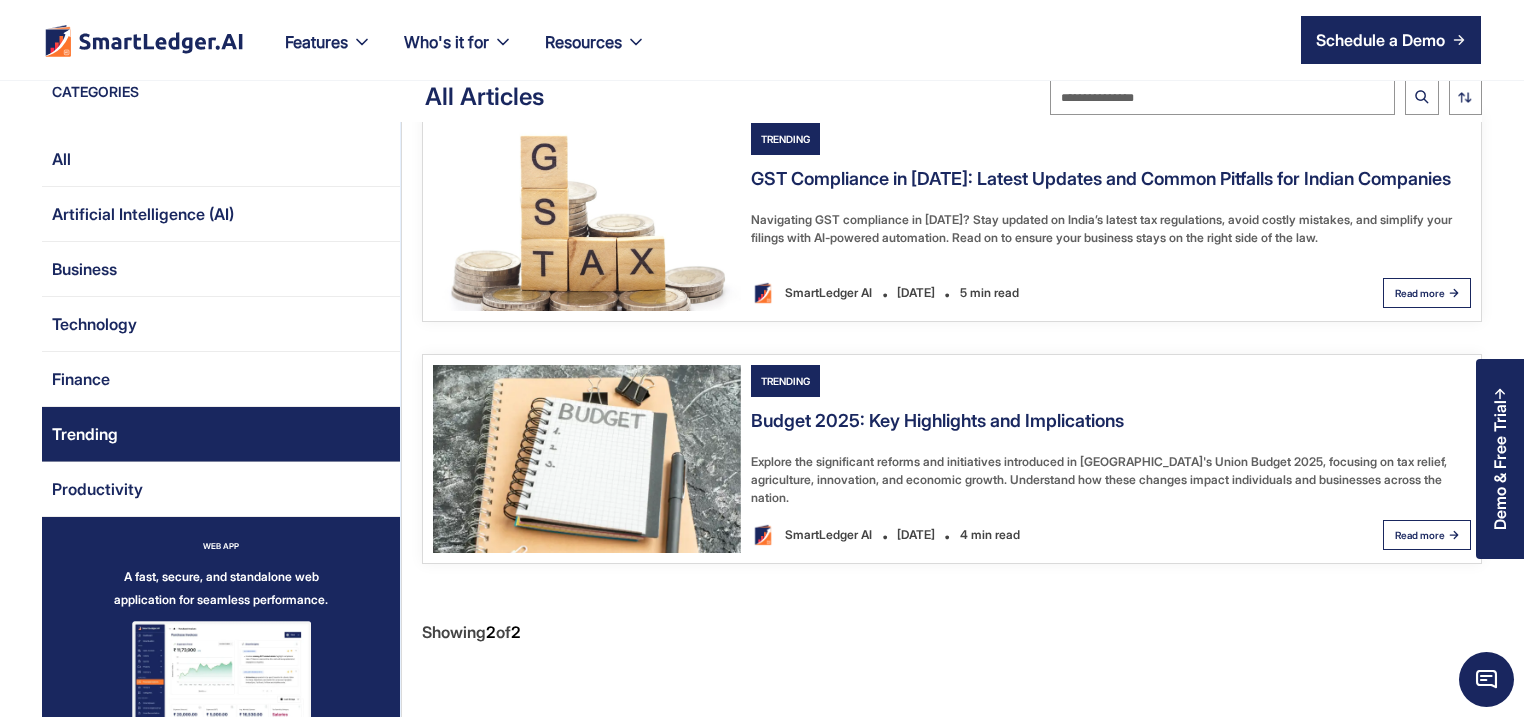
click at [519, 186] on img "Email Form 2" at bounding box center [587, 217] width 308 height 188
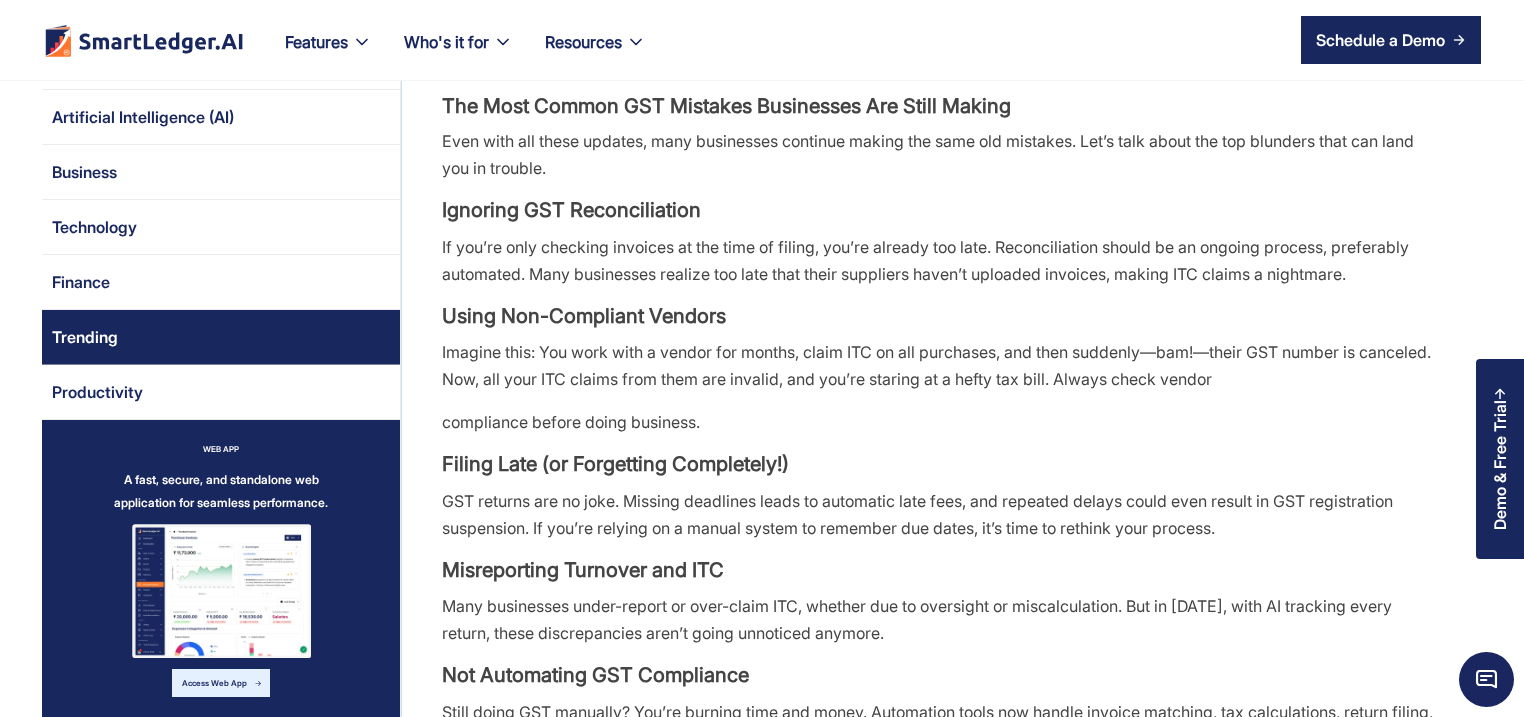
scroll to position [2016, 0]
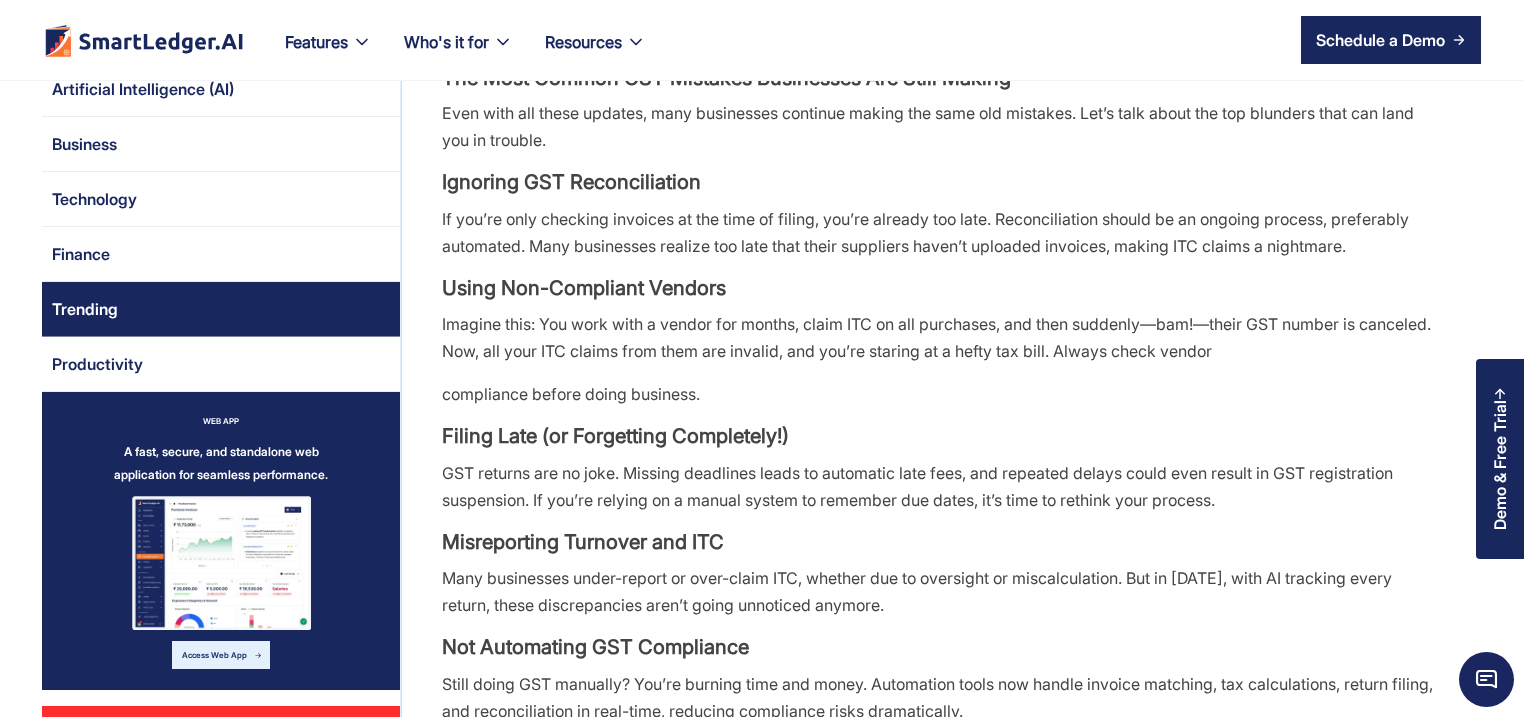
click at [243, 318] on link "Trending" at bounding box center [221, 309] width 358 height 55
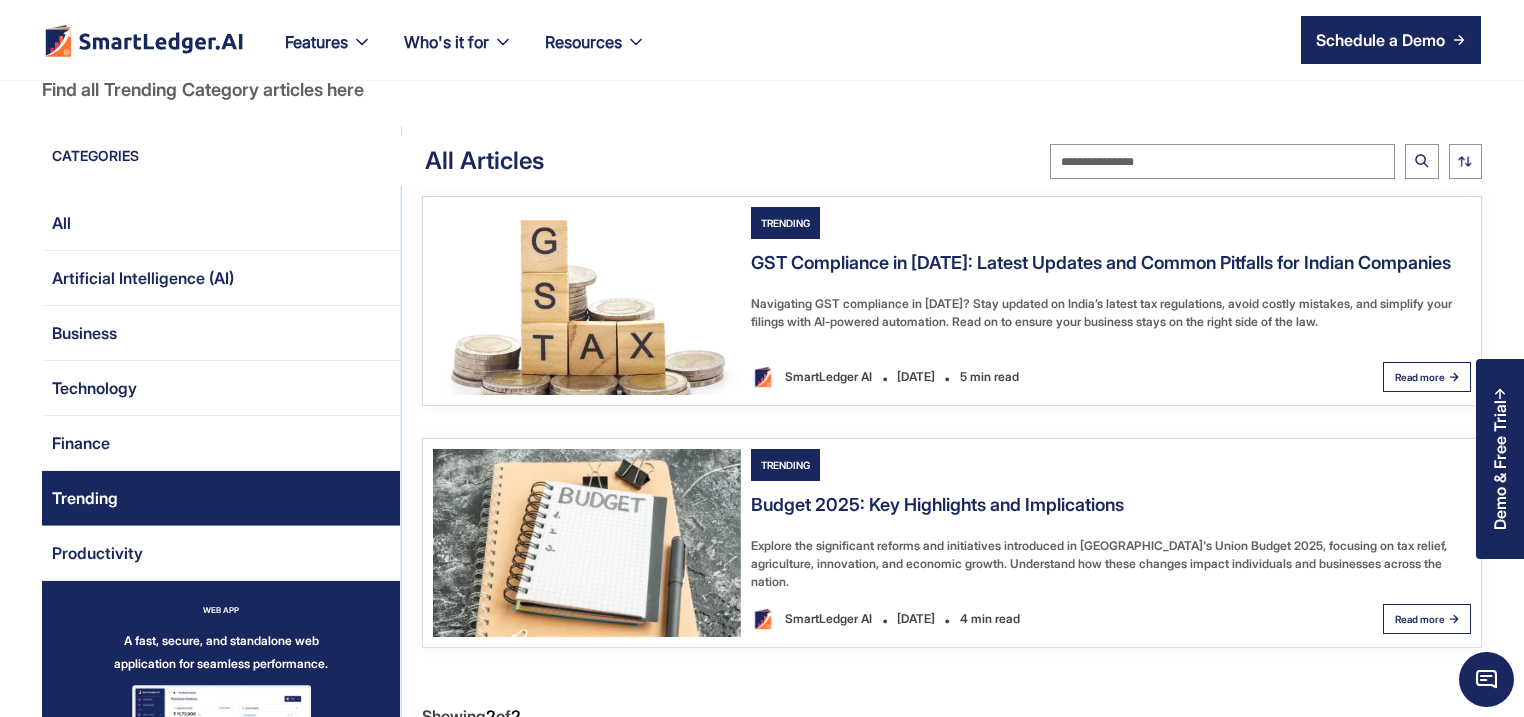
scroll to position [192, 0]
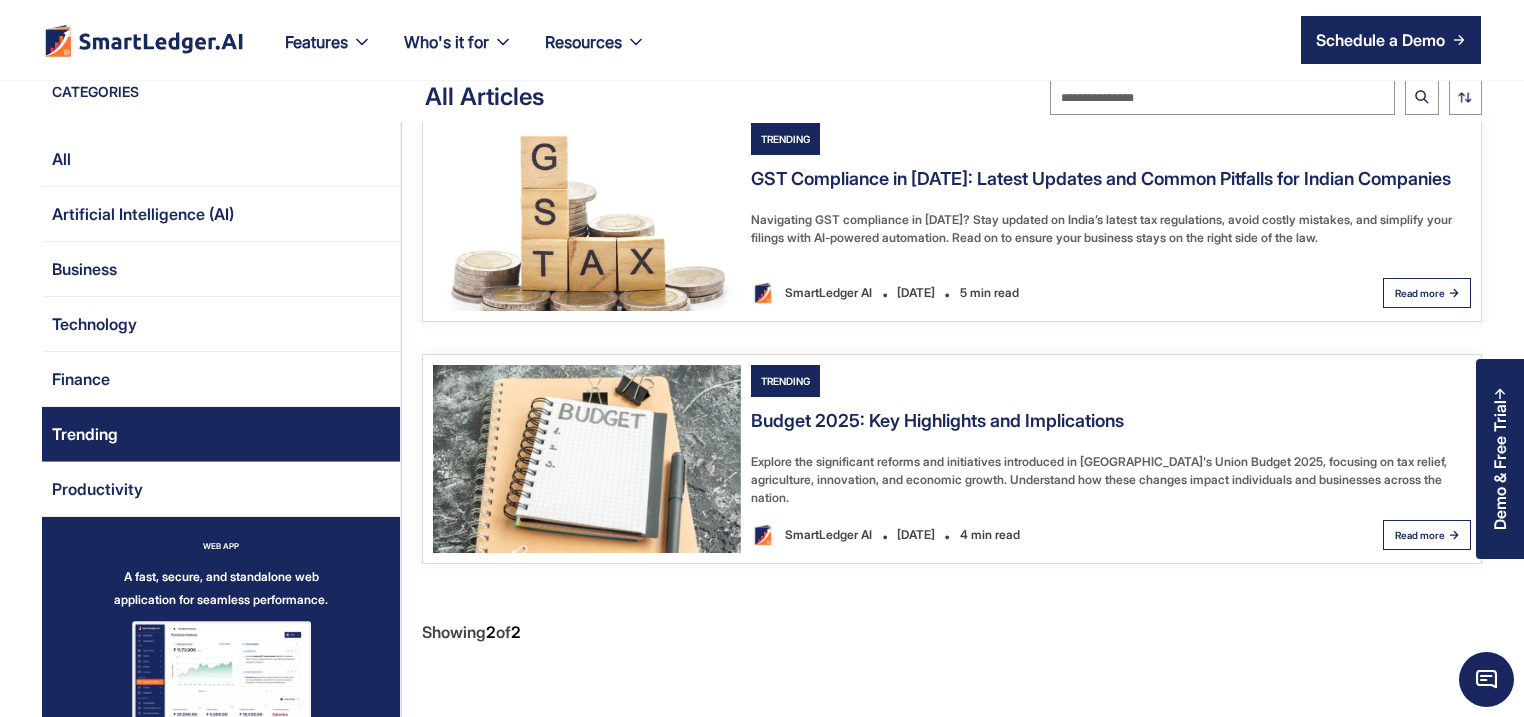
click at [593, 469] on img "Email Form 2" at bounding box center [587, 459] width 308 height 188
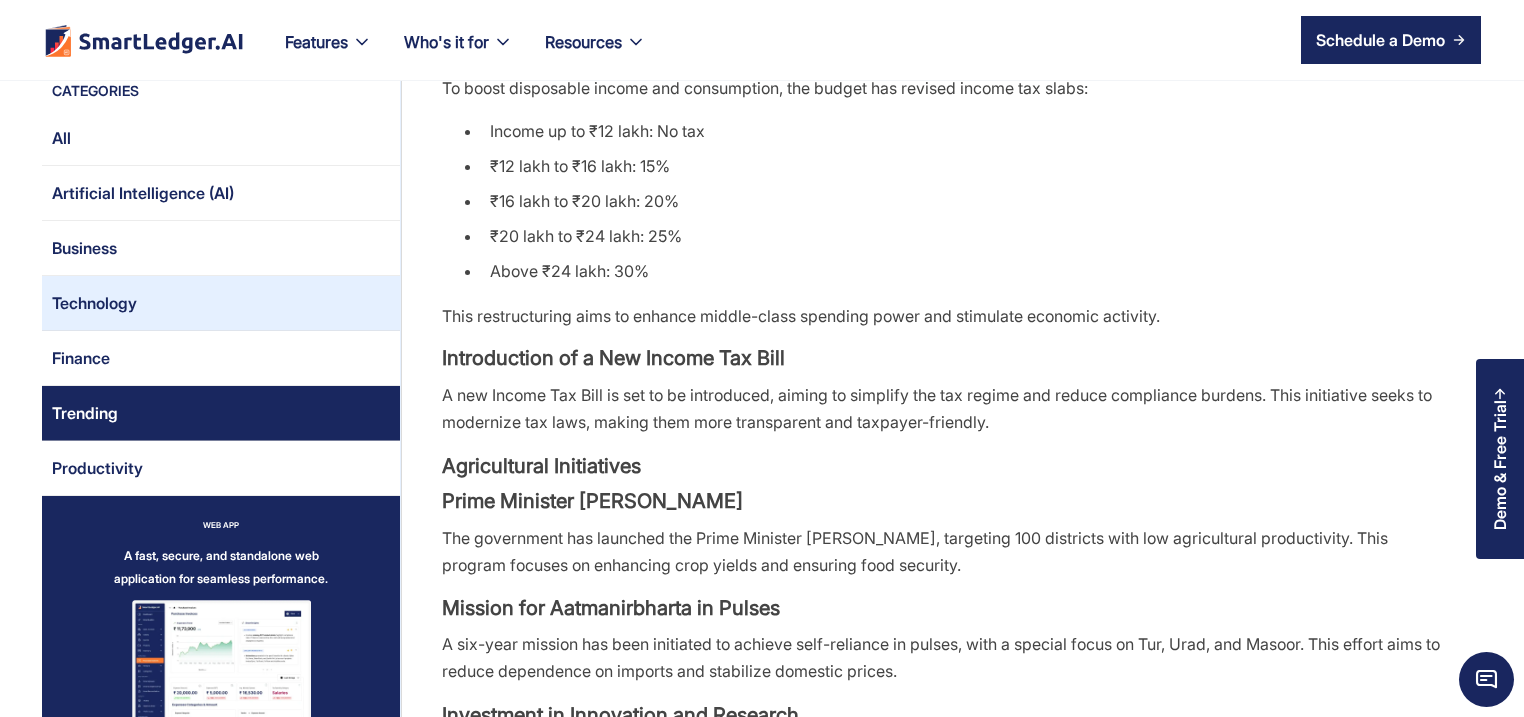
scroll to position [864, 0]
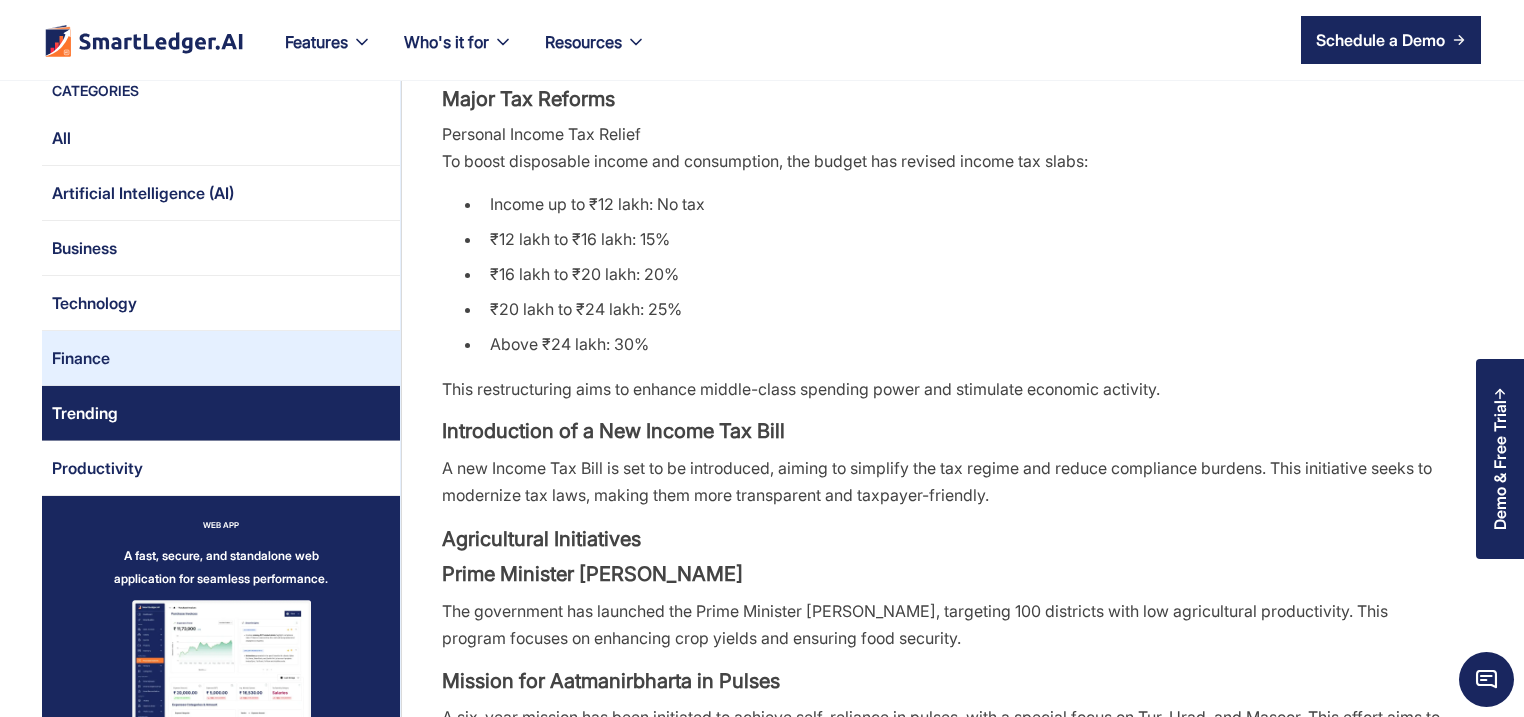
click at [181, 356] on link "Finance" at bounding box center [221, 358] width 358 height 55
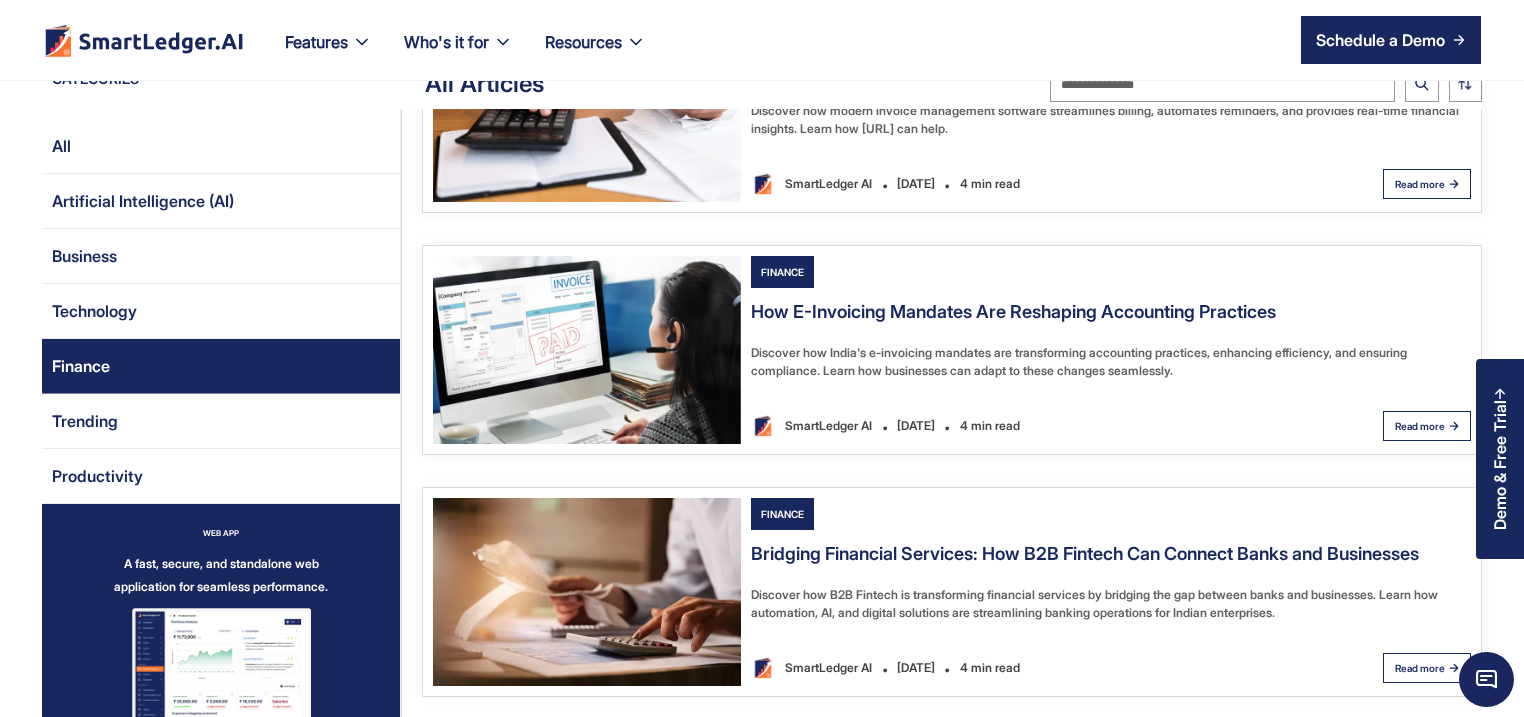
scroll to position [96, 0]
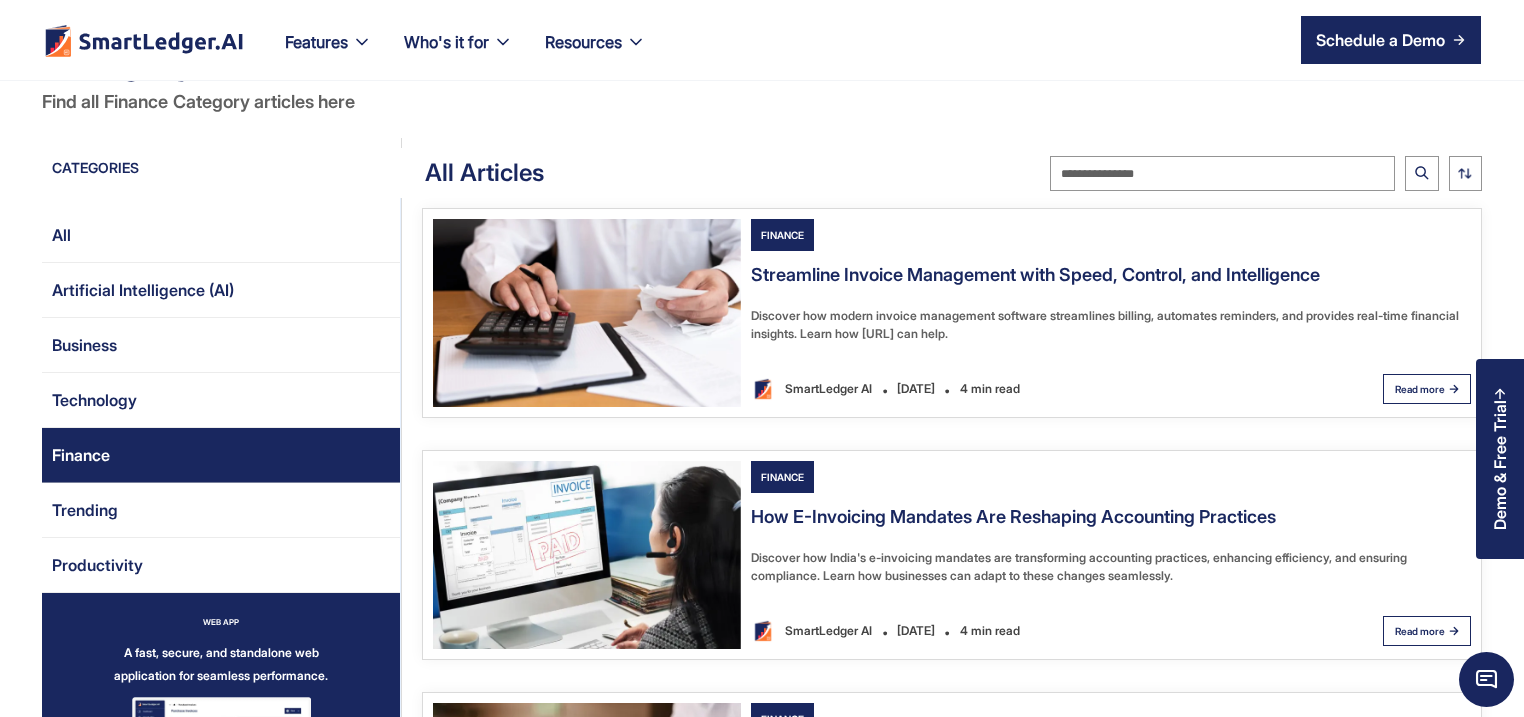
click at [588, 343] on img "Email Form 2" at bounding box center [587, 313] width 308 height 188
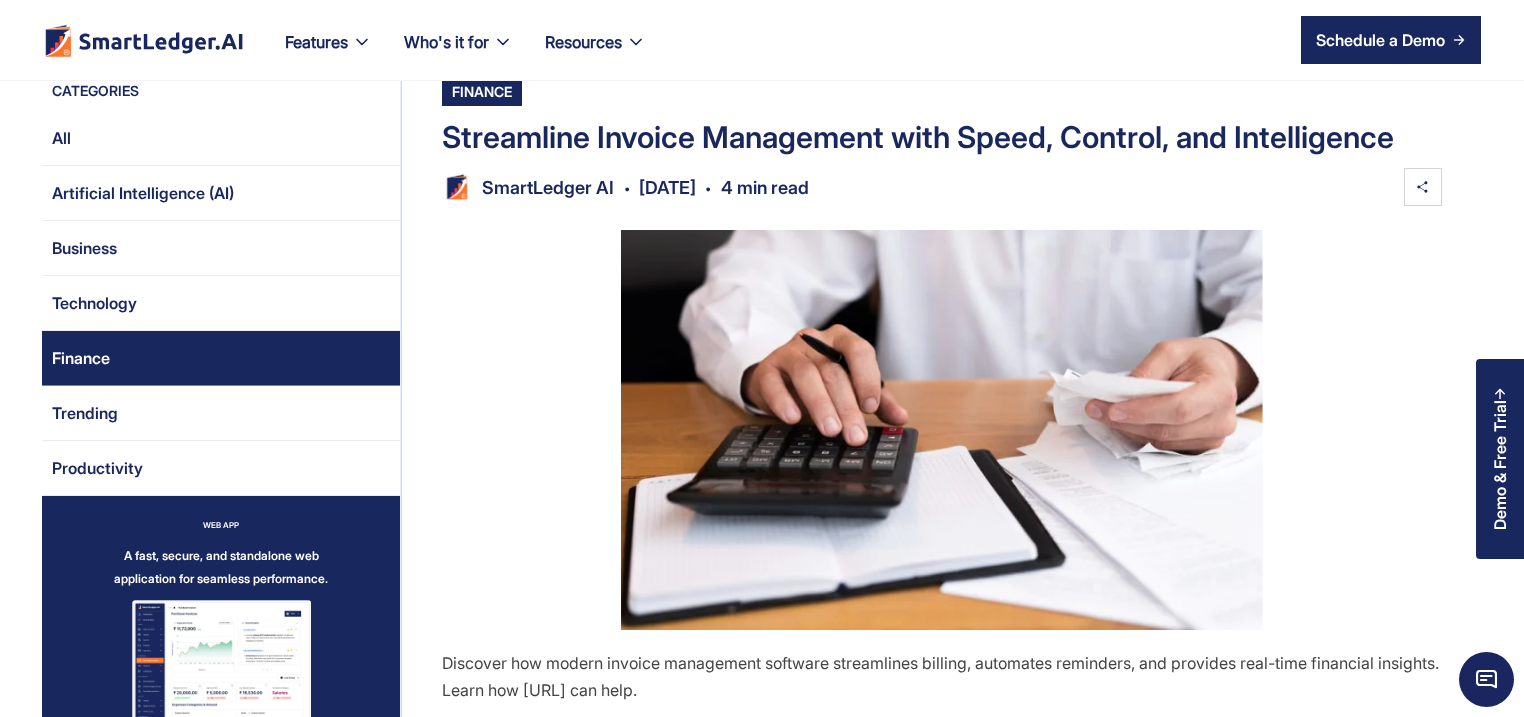
scroll to position [192, 0]
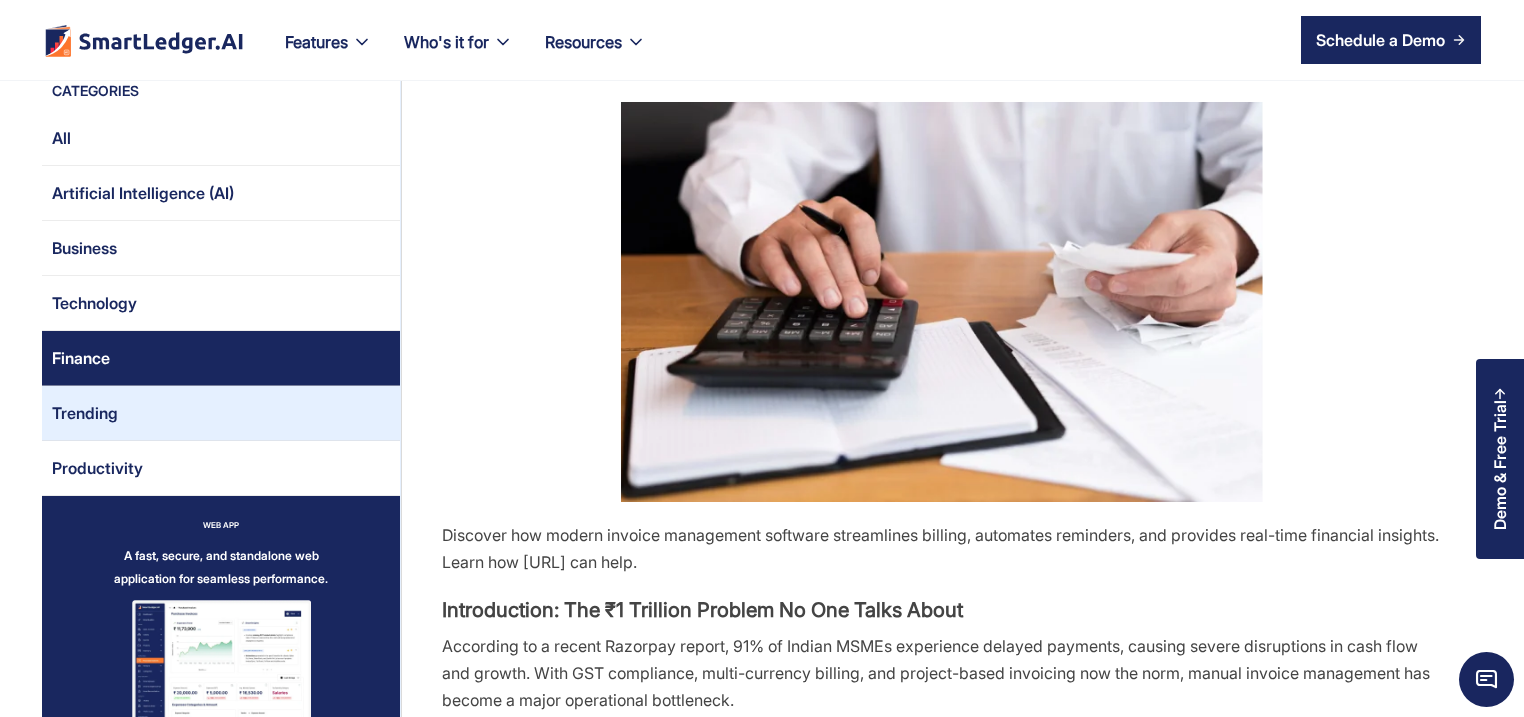
click at [121, 420] on link "Trending" at bounding box center [221, 413] width 358 height 55
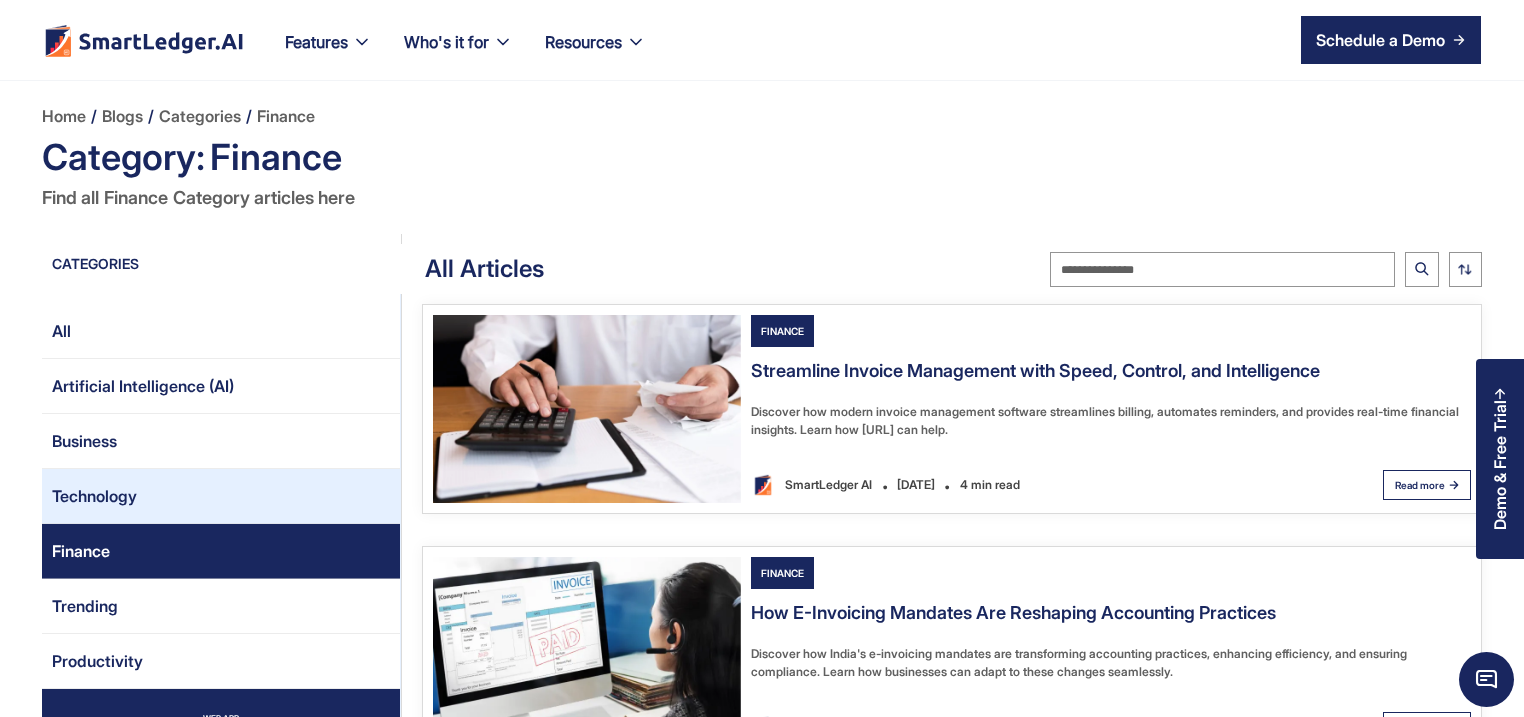
click at [180, 500] on link "Technology" at bounding box center [221, 496] width 358 height 55
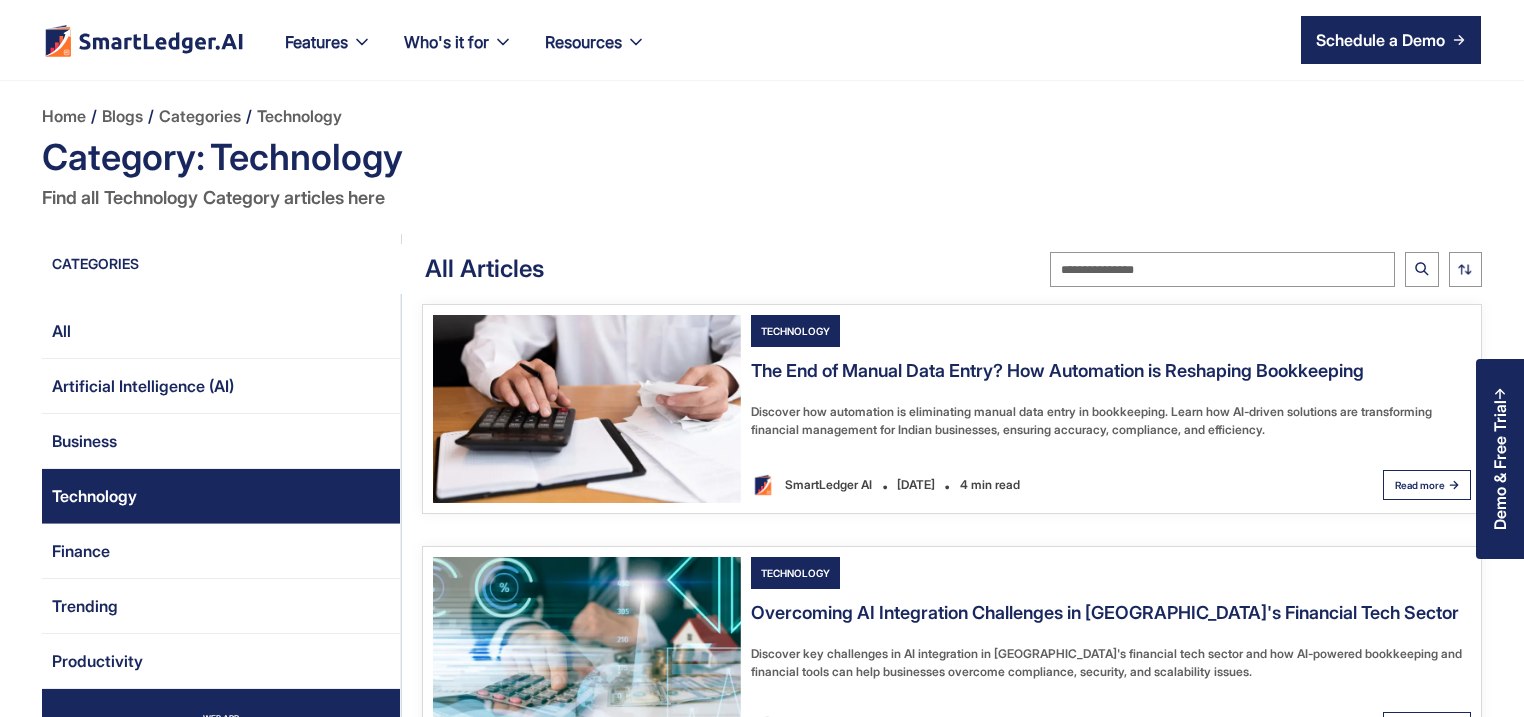
scroll to position [192, 0]
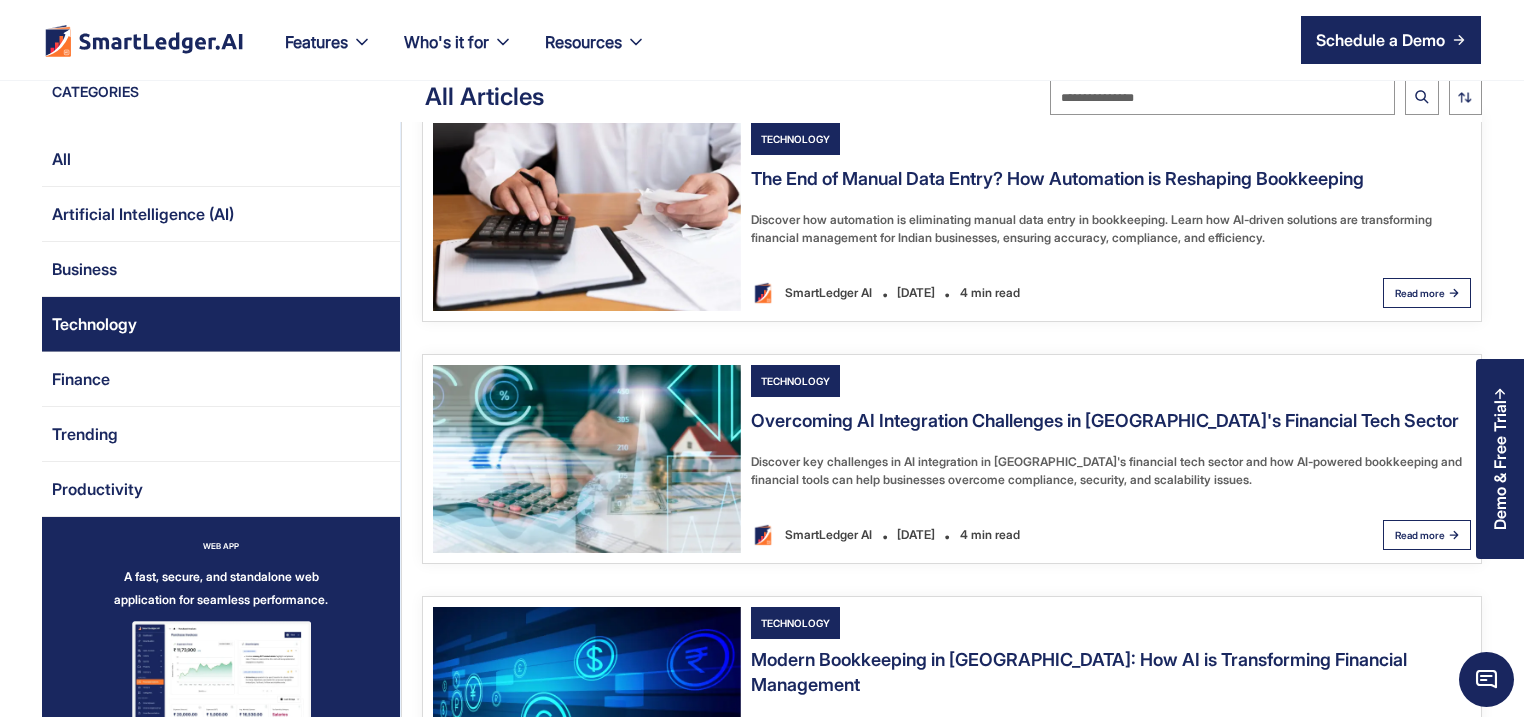
click at [596, 507] on img "Email Form 2" at bounding box center [587, 459] width 308 height 188
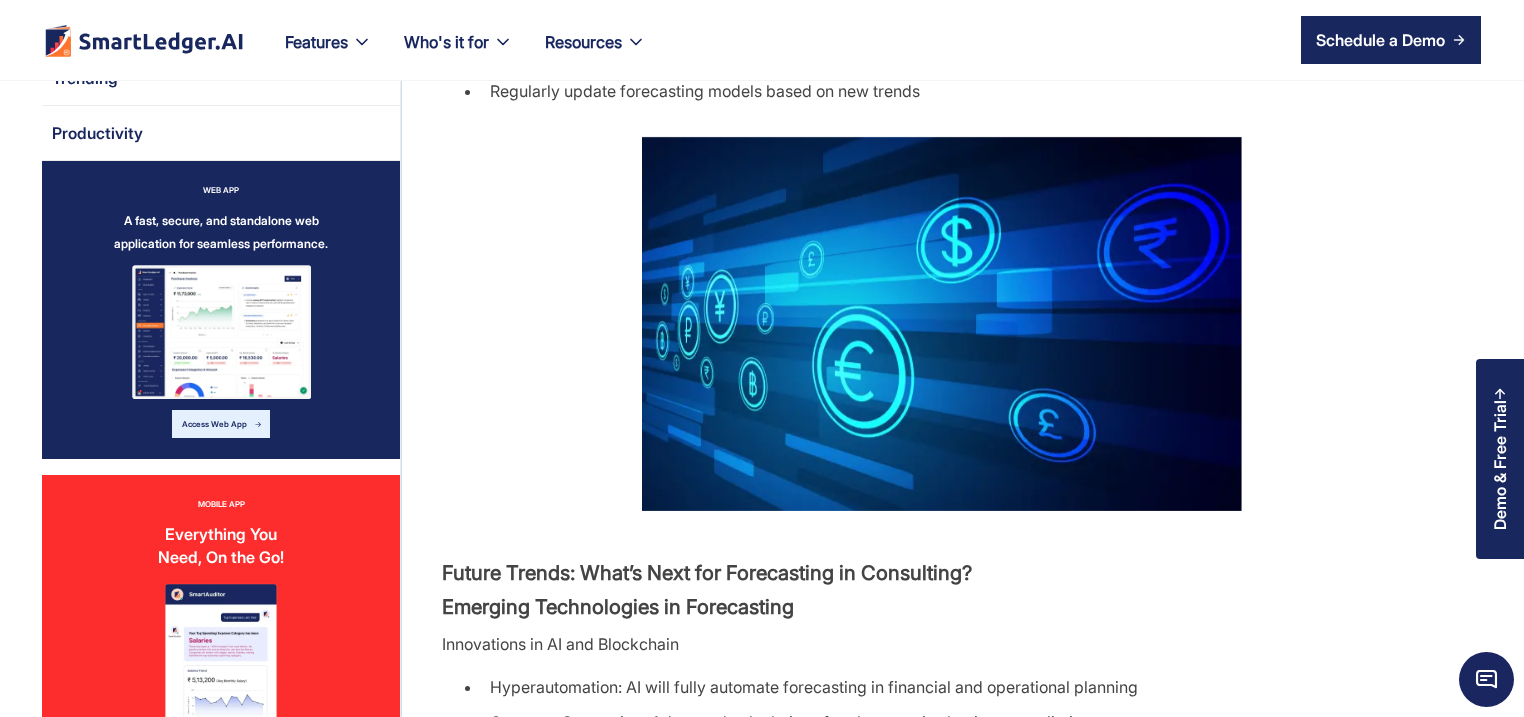
scroll to position [3456, 0]
